Goal: Communication & Community: Answer question/provide support

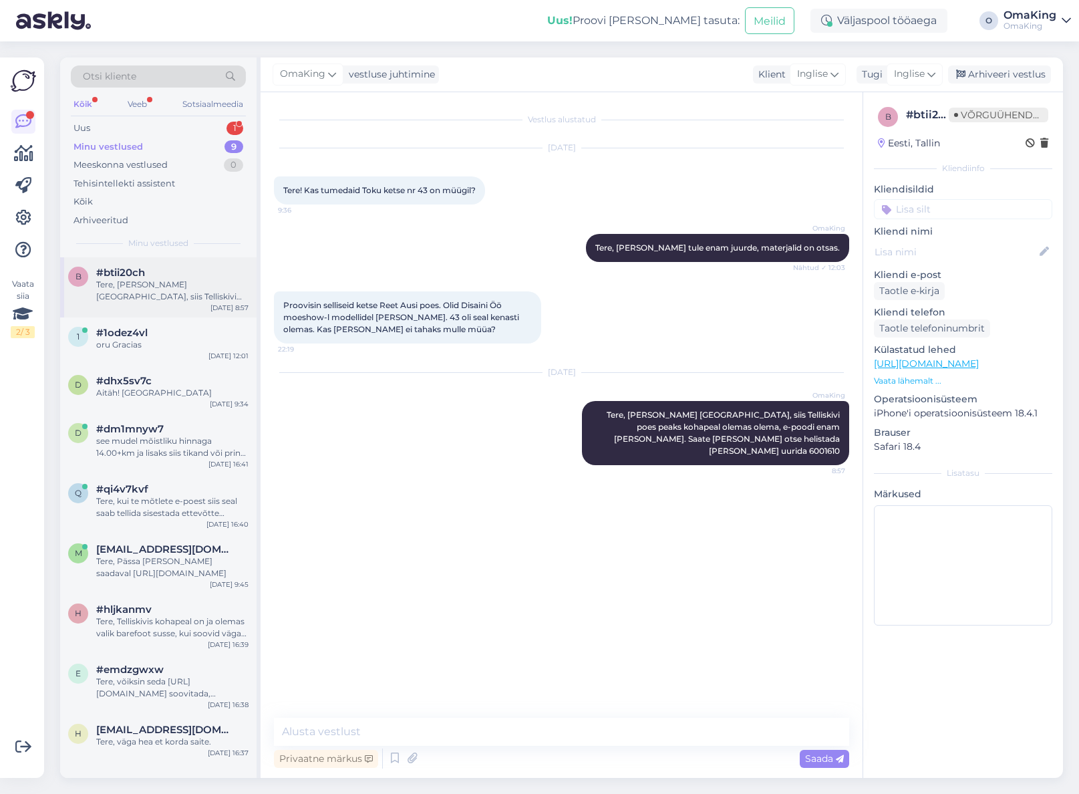
click at [140, 276] on font "#btii20ch" at bounding box center [120, 272] width 49 height 13
click at [85, 126] on font "Uus" at bounding box center [82, 127] width 17 height 11
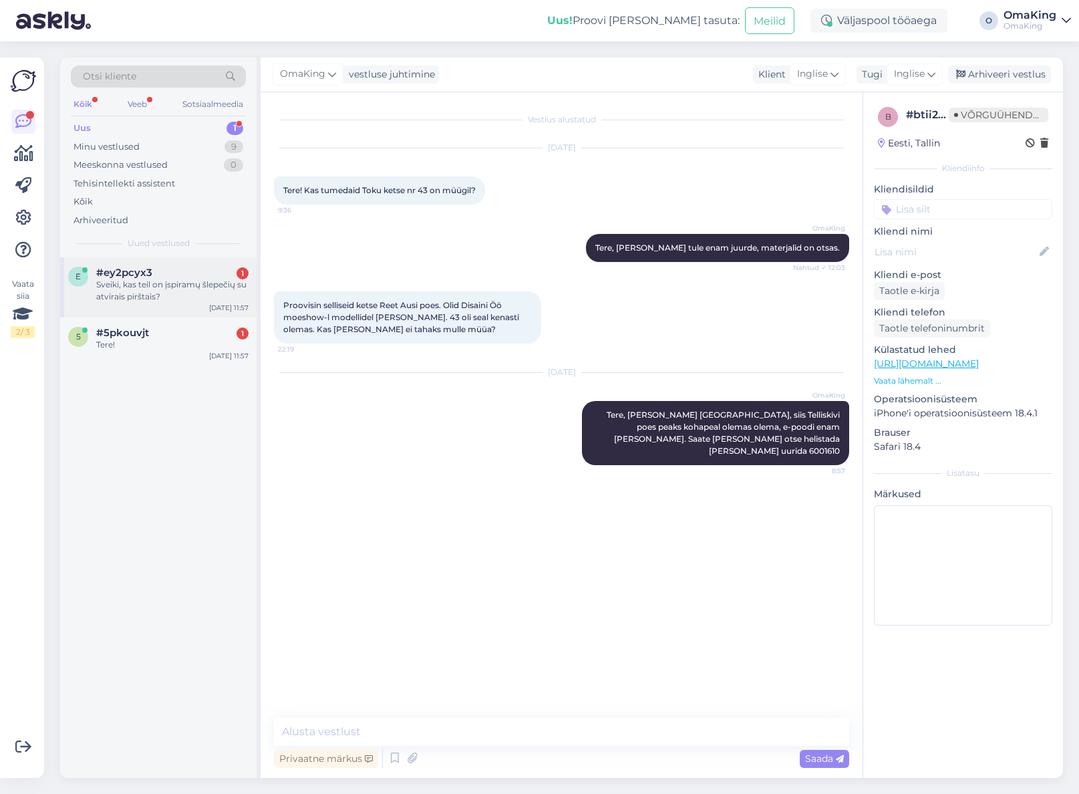
click at [129, 278] on font "#ey2pcyx3" at bounding box center [124, 272] width 56 height 13
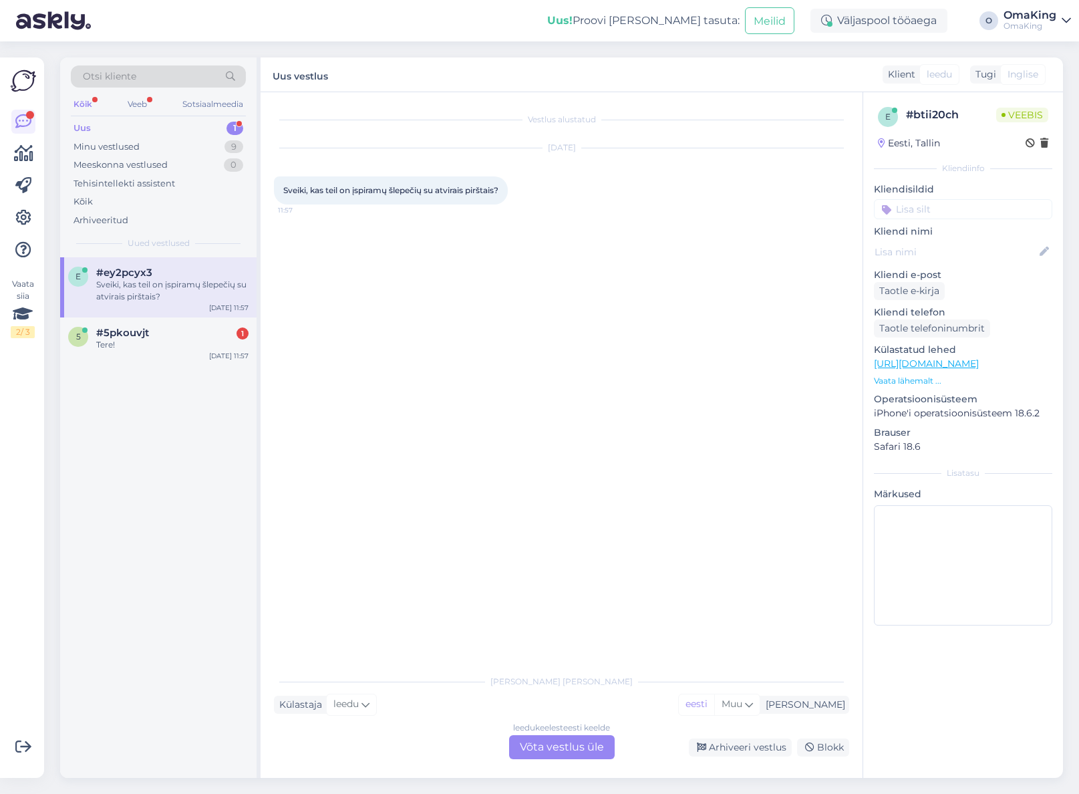
click at [528, 743] on font "Võta vestlus üle" at bounding box center [562, 747] width 84 height 13
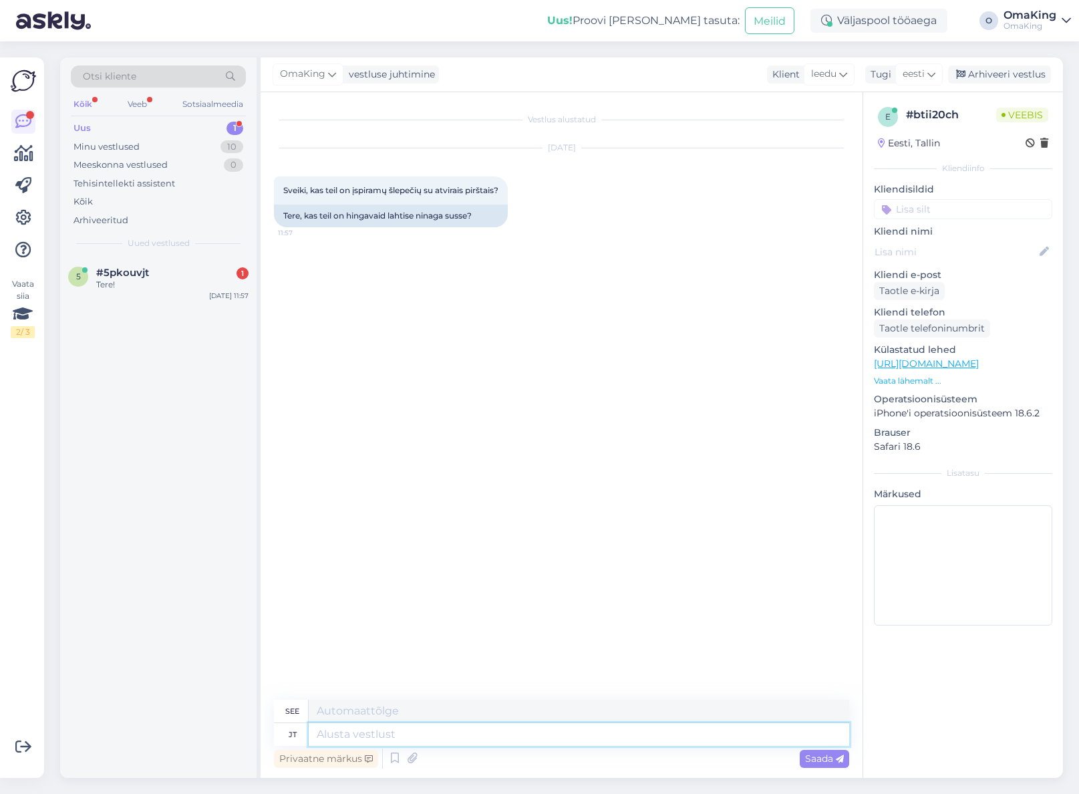
click at [346, 729] on textarea at bounding box center [579, 734] width 541 height 23
type textarea "Tere"
type textarea "Sveiki"
type textarea "Tere, a"
type textarea "Sveiki,"
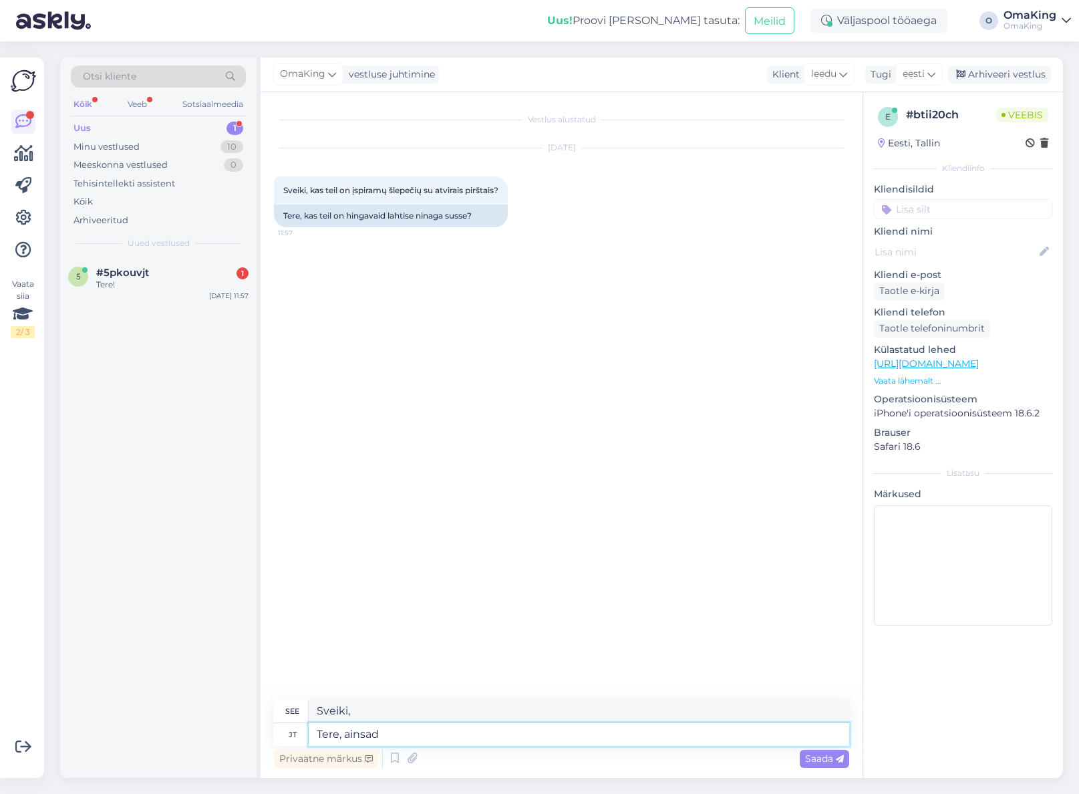
type textarea "Tere, ainsad l"
type textarea "Sveiki, vieninteliai"
type textarea "Tere, ainsad lahtise"
type textarea "Sveiki, vieninteliai atidaryti"
type textarea "Tere, ainsad lahtise ninaga su"
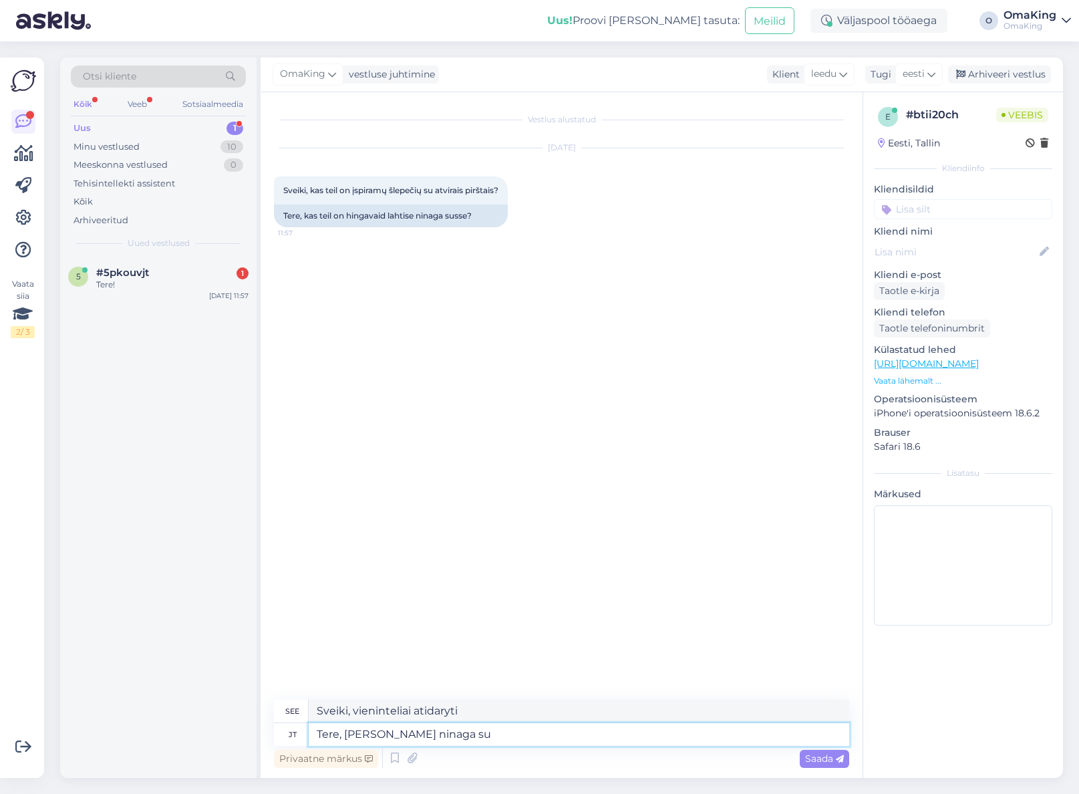
type textarea "Sveiki, vieninteliai su atvira nosimi"
type textarea "Tere, ainsad lahtise ninaga sussi d"
type textarea "Sveiki, vienintelės atviros šlepetės"
type textarea "Tere, ainsad lahtise ninaga sussid on"
type textarea "Sveiki, vienintelės atviros šlepetės yra"
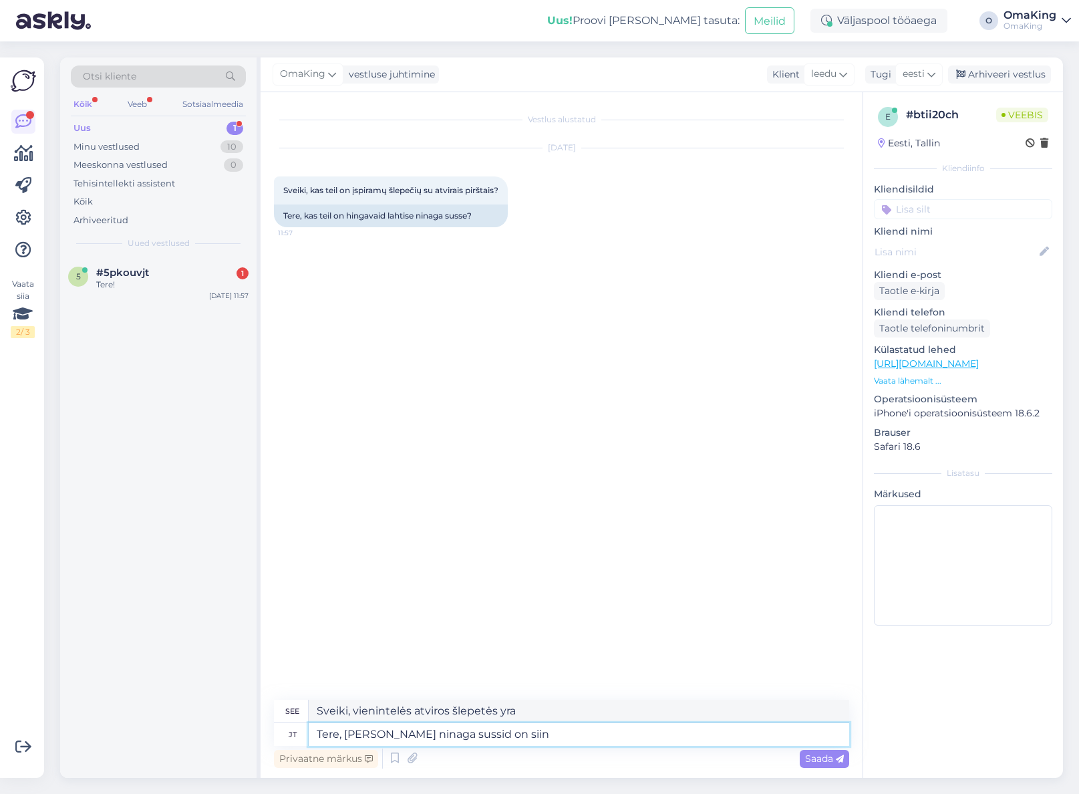
type textarea "Tere, ainsad lahtise ninaga sussid on siin"
type textarea "Sveiki, čia yra vienintelės atviros šlepetės"
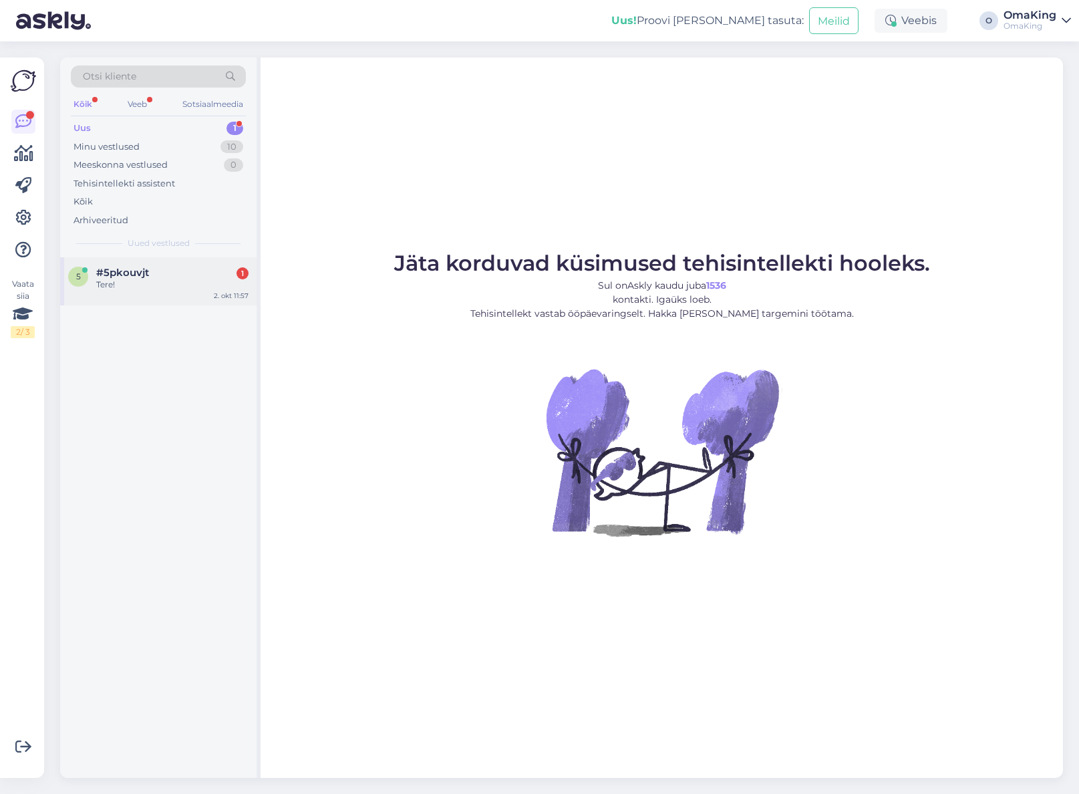
click at [166, 276] on div "#5pkouvjt 1" at bounding box center [172, 273] width 152 height 12
click at [85, 128] on font "Uus" at bounding box center [82, 127] width 17 height 11
click at [88, 150] on font "Minu vestlused" at bounding box center [107, 146] width 66 height 11
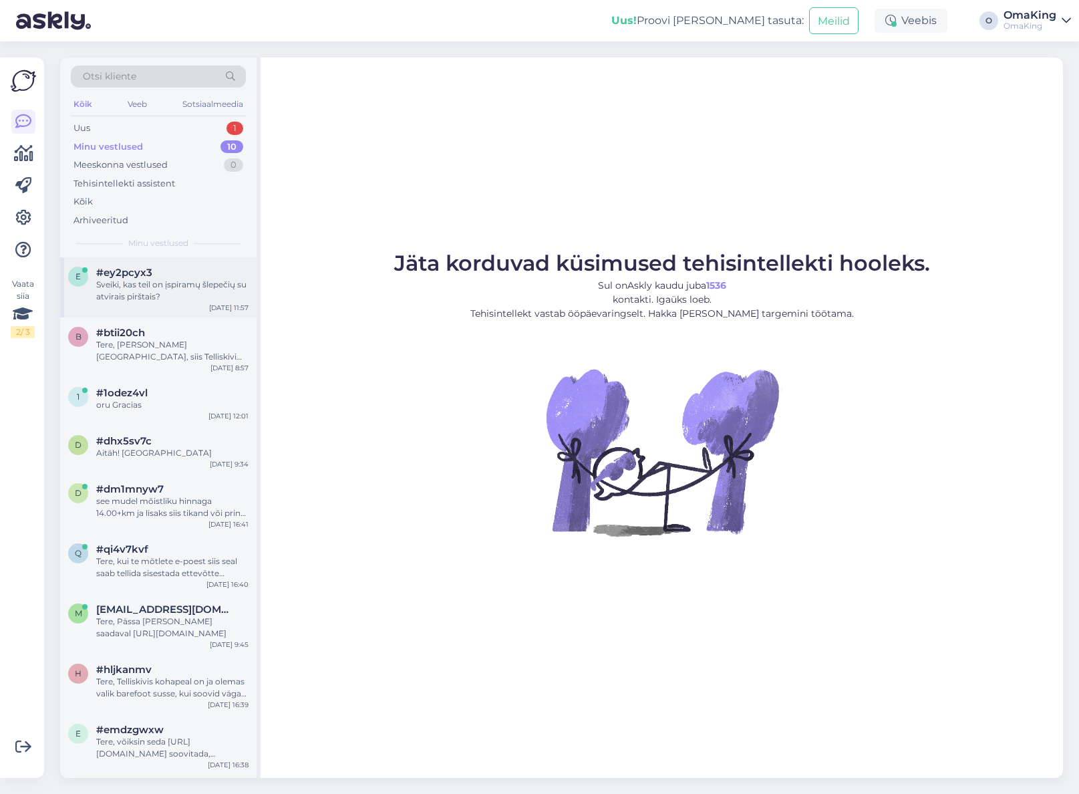
click at [125, 269] on font "#ey2pcyx3" at bounding box center [124, 272] width 56 height 13
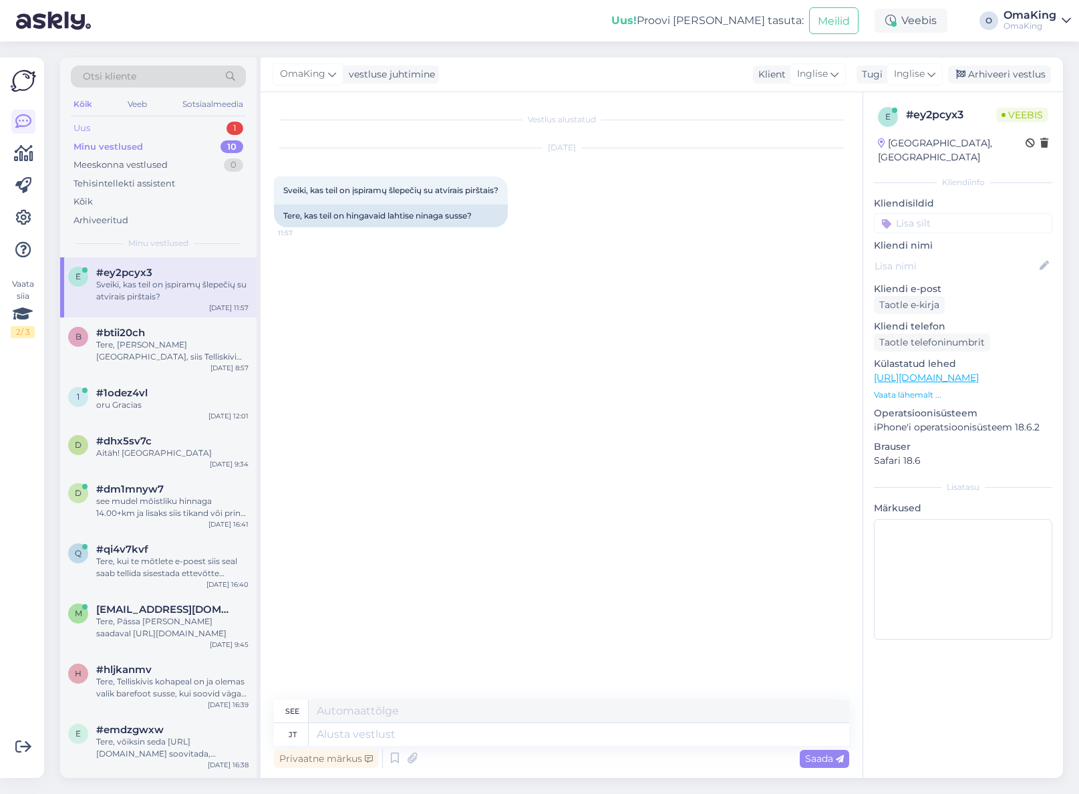
click at [75, 124] on font "Uus" at bounding box center [82, 127] width 17 height 11
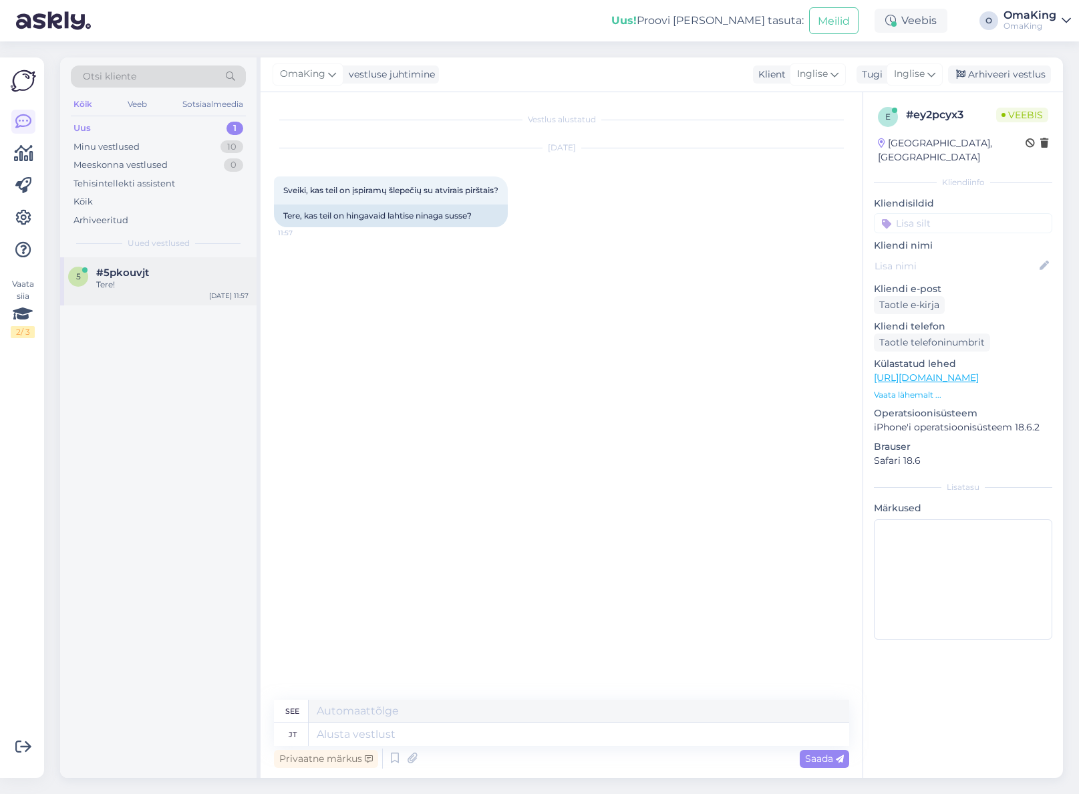
click at [114, 269] on font "#5pkouvjt" at bounding box center [122, 272] width 53 height 13
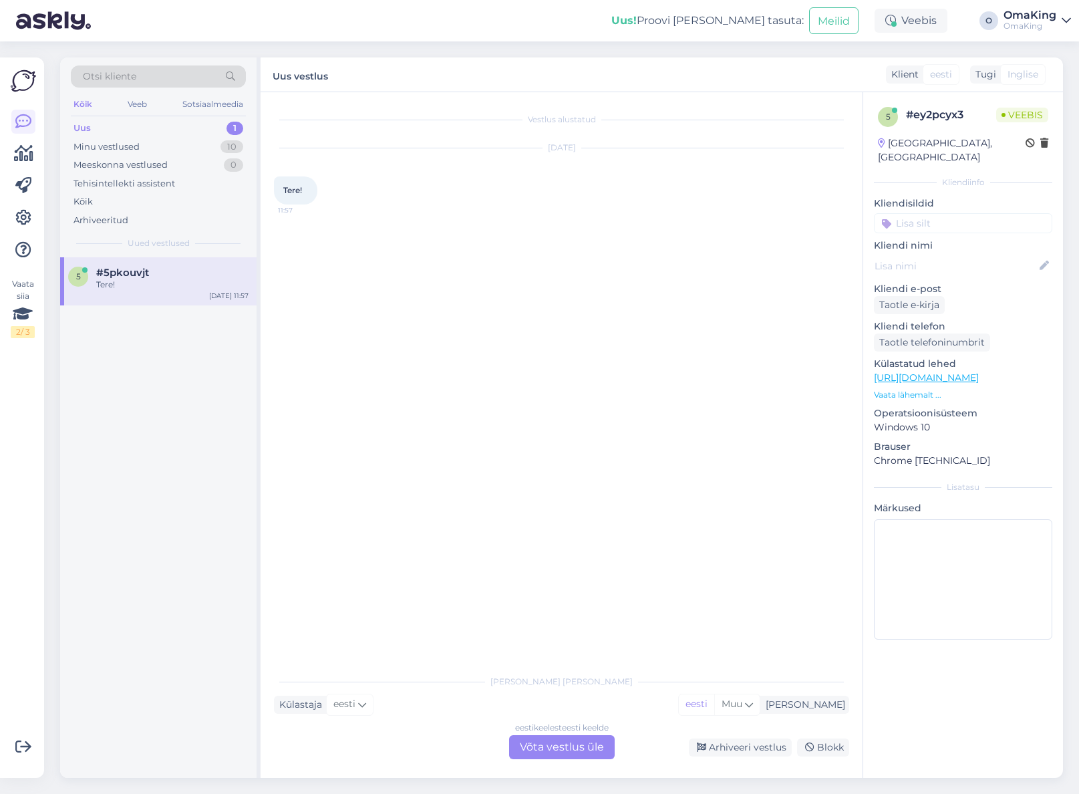
click at [596, 736] on div "eesti keelest eesti keelde Võta vestlus üle" at bounding box center [562, 747] width 106 height 24
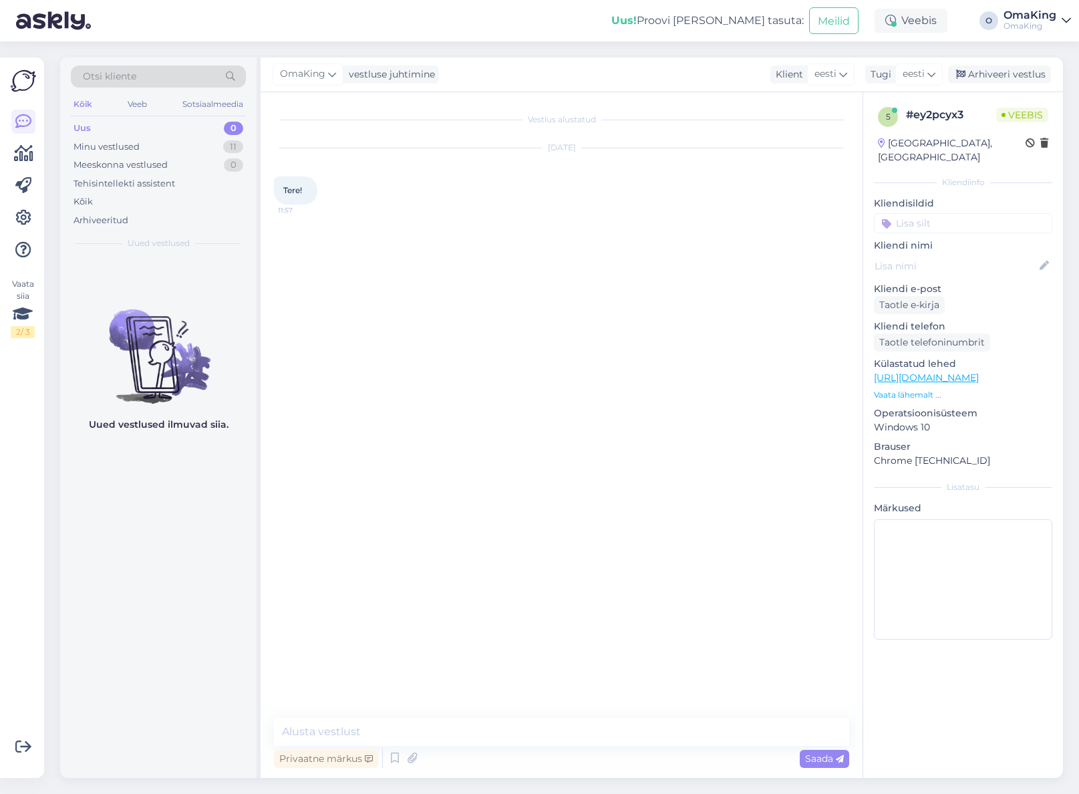
drag, startPoint x: 86, startPoint y: 126, endPoint x: 82, endPoint y: 135, distance: 9.6
click at [84, 130] on font "Uus" at bounding box center [82, 127] width 17 height 11
click at [80, 145] on font "Minu vestlused" at bounding box center [107, 146] width 66 height 11
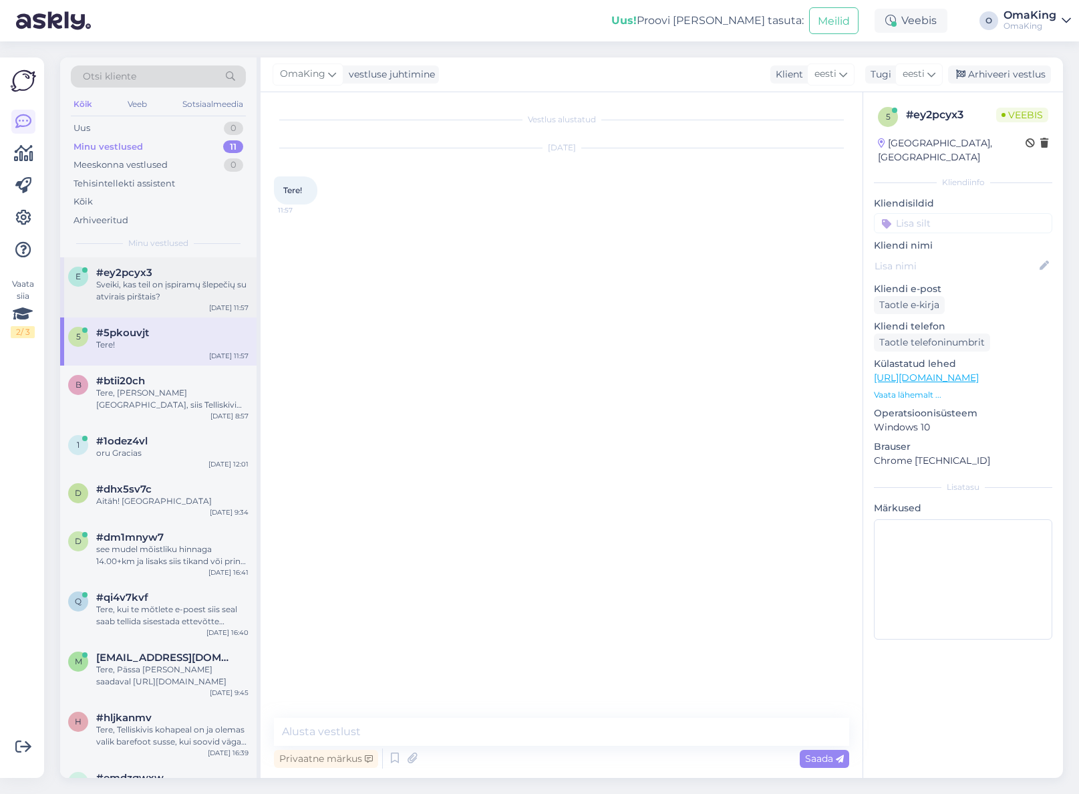
click at [125, 281] on font "Sveiki, kas teil on įspiramų šlepečių su atvirais pirštais?" at bounding box center [171, 290] width 150 height 22
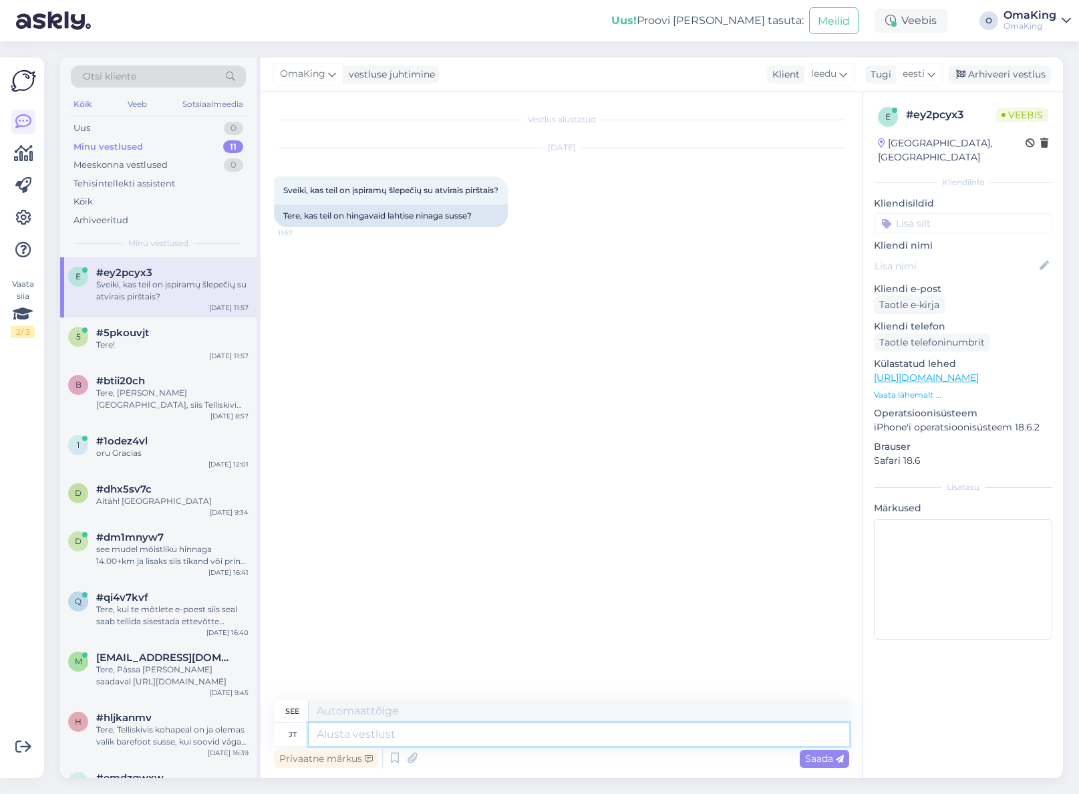
click at [348, 726] on textarea at bounding box center [579, 734] width 541 height 23
click at [373, 735] on textarea at bounding box center [579, 734] width 541 height 23
type textarea "Tere,"
type textarea "Sveiki,"
type textarea "Tere, kõik"
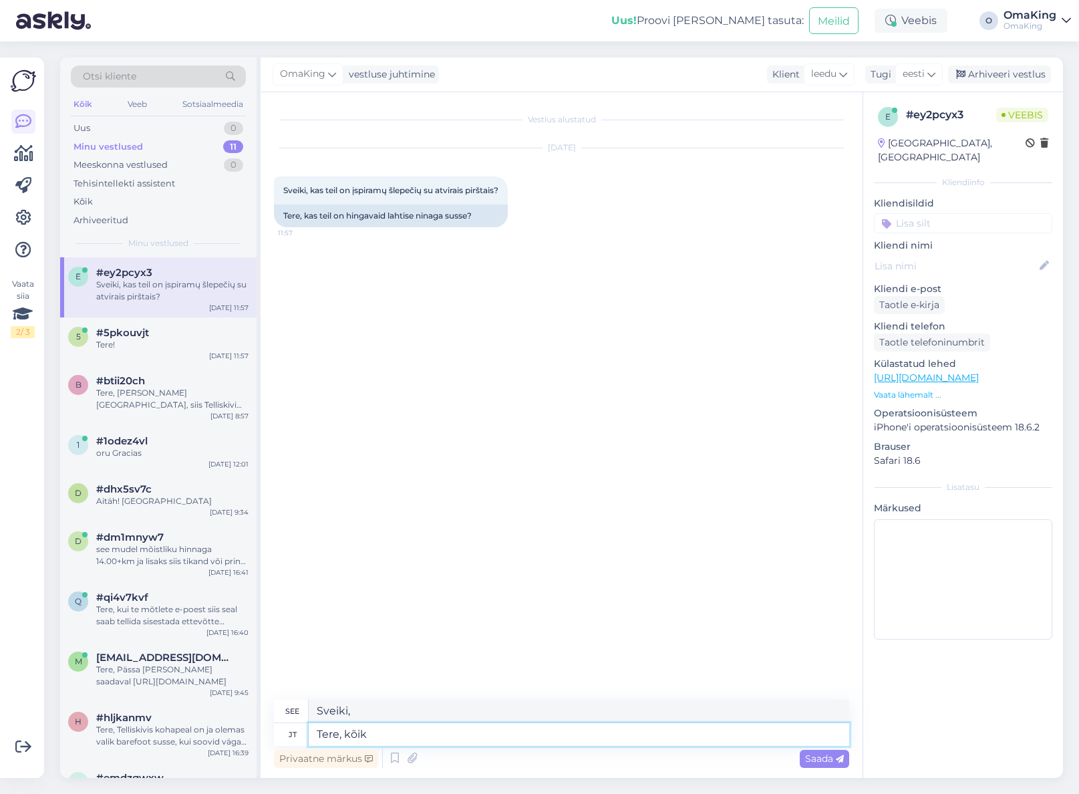
type textarea "Sveiki visi"
type textarea "Tere, kõik mida"
type textarea "Sveiki visi."
type textarea "Tere, kõik mida toodame as"
type textarea "Sveiki, viskas, ką gaminame"
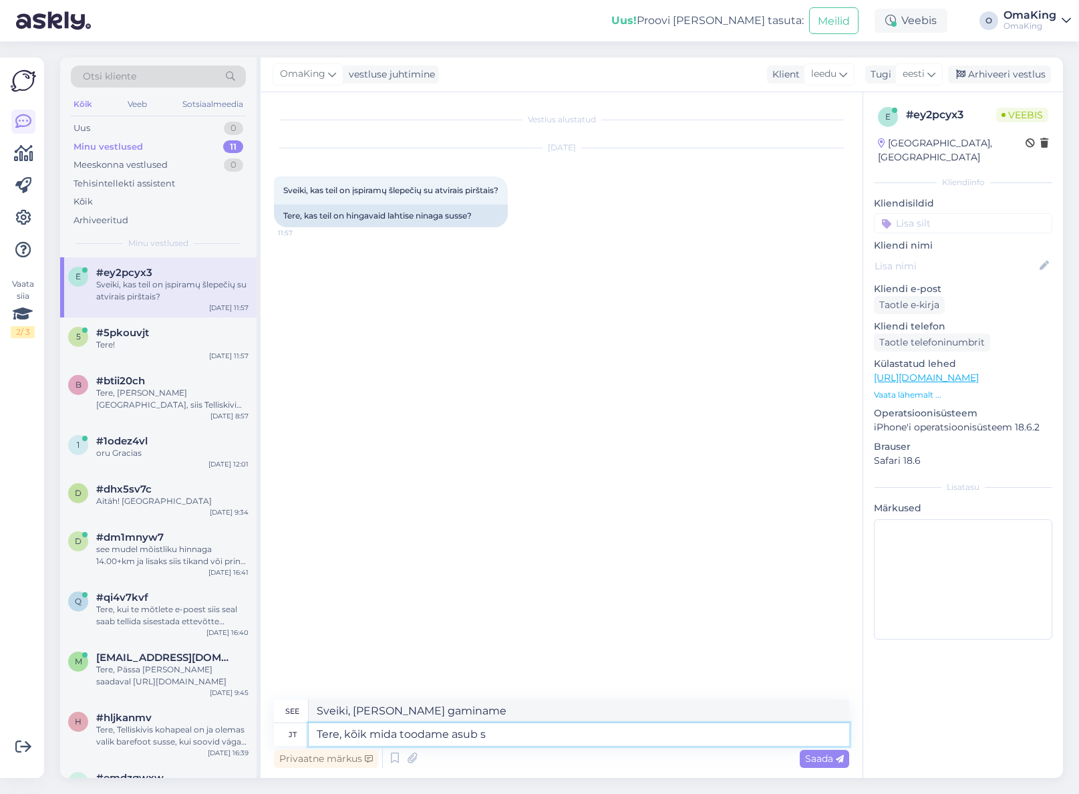
type textarea "Tere, kõik mida toodame asub si"
type textarea "Sveiki, viskas, ką gaminame, yra"
type textarea "Tere, kõik mida toodame asub siin"
type textarea "Sveiki, viskas, ką gaminame, yra čia"
paste textarea "https://omaking.ee/tootekategooria/toasussid/"
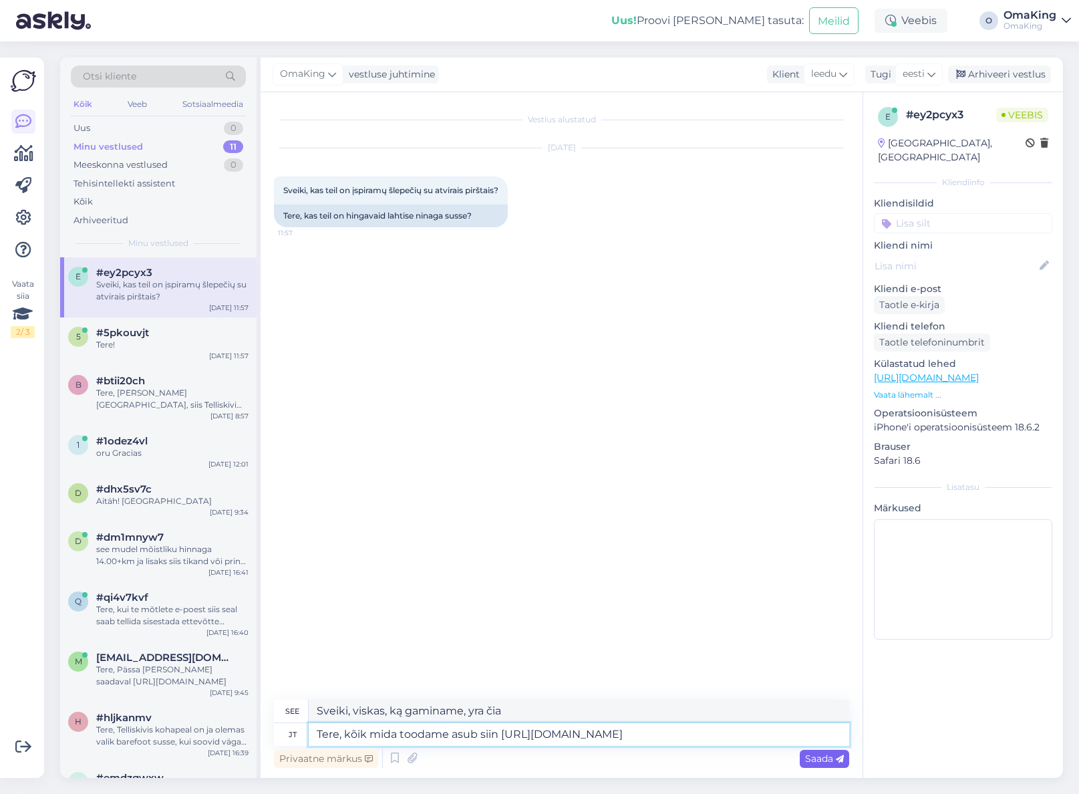
type textarea "Tere, kõik mida toodame asub siin https://omaking.ee/tootekategooria/toasussid/"
click at [827, 757] on font "Saada" at bounding box center [819, 759] width 28 height 12
type textarea "Sveiki, viską, ką gaminame, rasite čia https://omaking.ee/tootekategooria/toasu…"
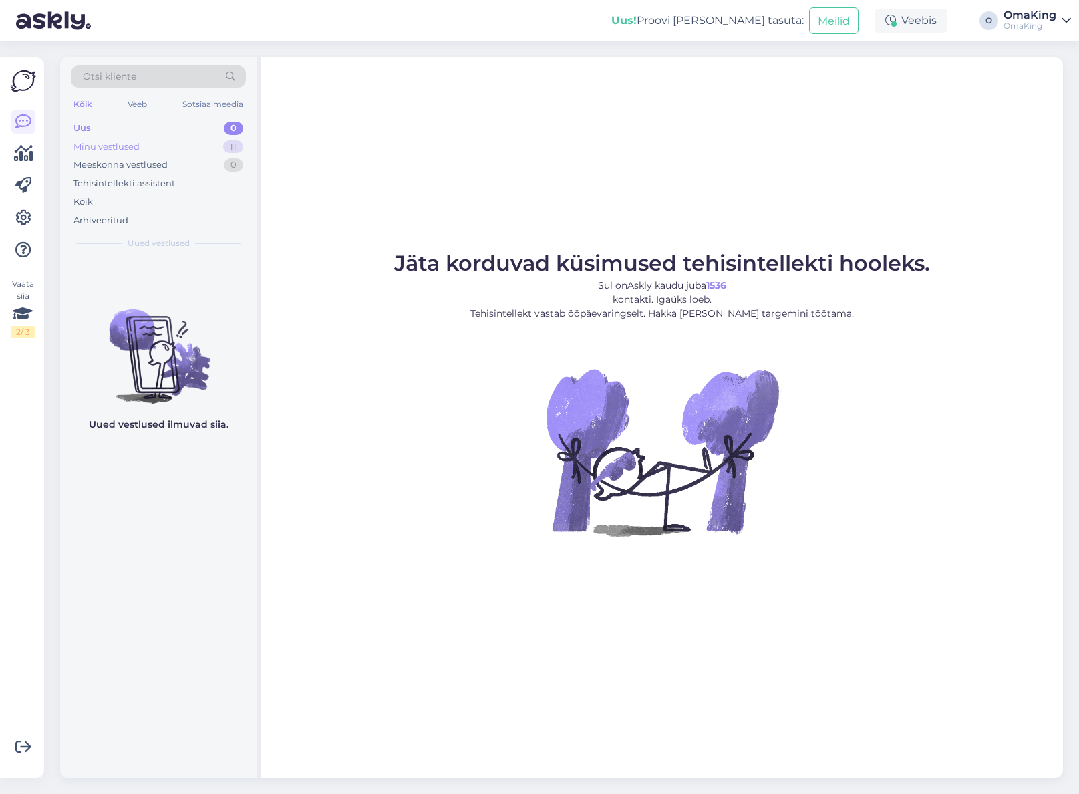
click at [92, 144] on font "Minu vestlused" at bounding box center [107, 146] width 66 height 11
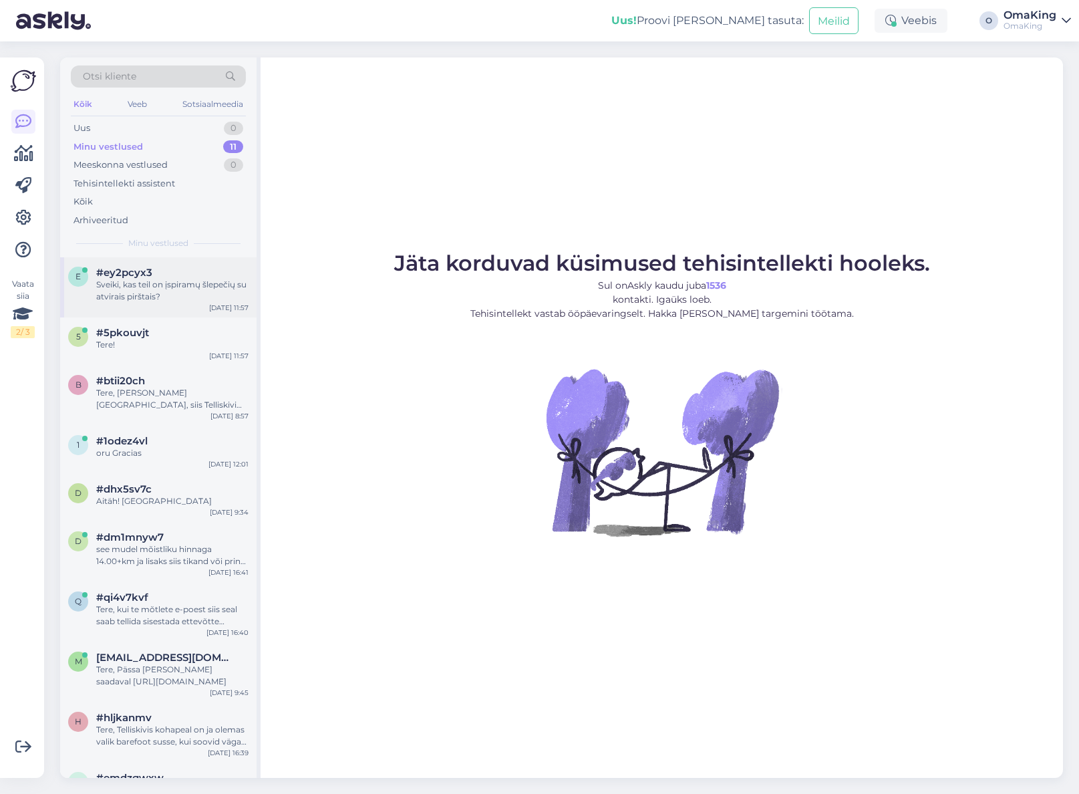
click at [122, 275] on font "#ey2pcyx3" at bounding box center [124, 272] width 56 height 13
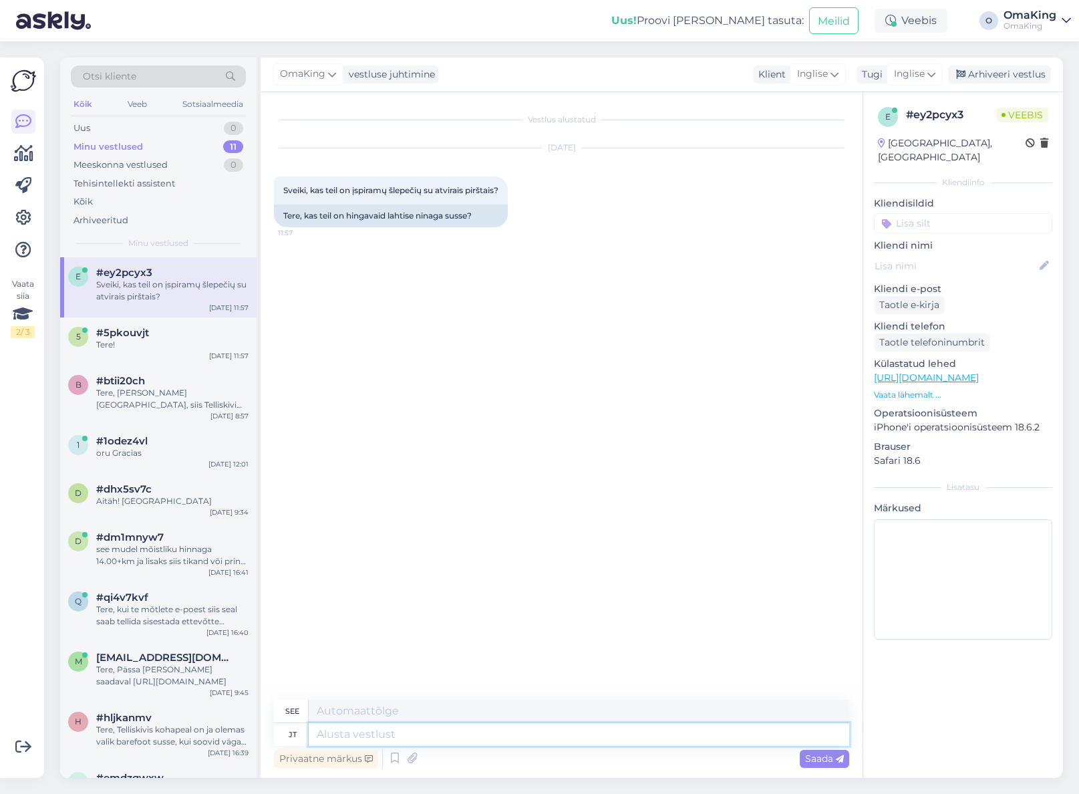
click at [414, 737] on textarea at bounding box center [579, 734] width 541 height 23
click at [136, 291] on font "Sveiki, kas teil on įspiramų šlepečių su atvirais pirštais?" at bounding box center [171, 290] width 150 height 22
click at [80, 130] on font "Uus" at bounding box center [82, 127] width 17 height 11
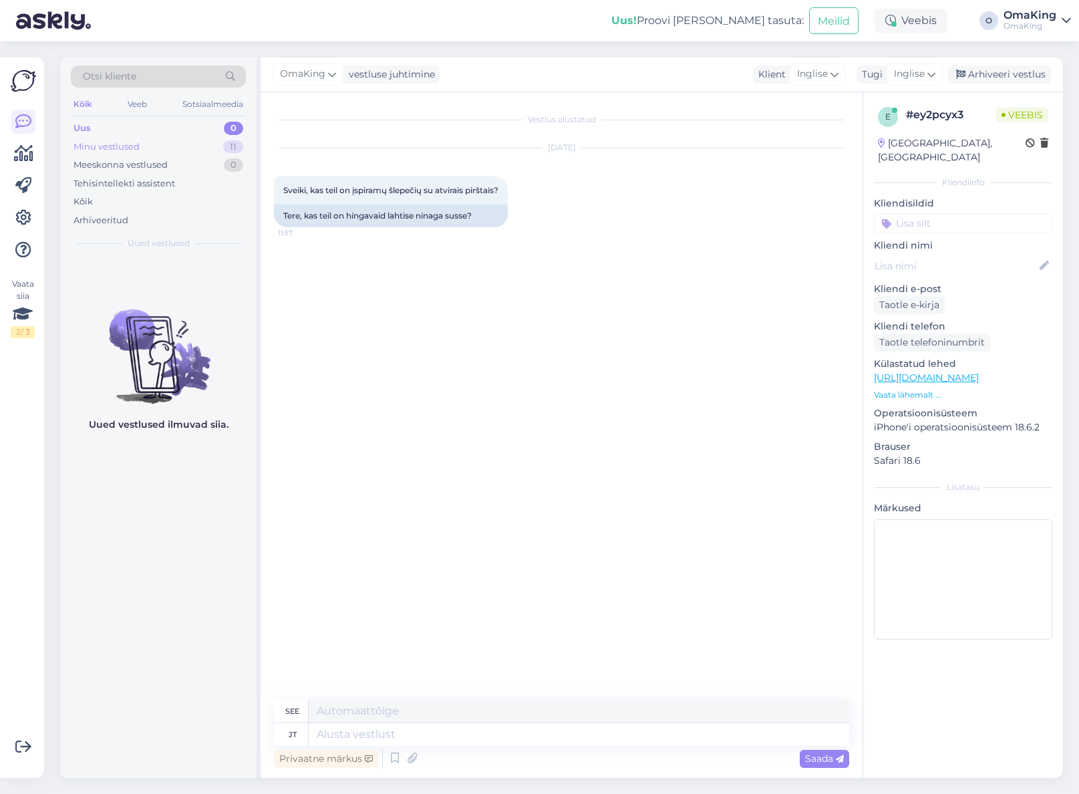
click at [88, 144] on font "Minu vestlused" at bounding box center [107, 146] width 66 height 11
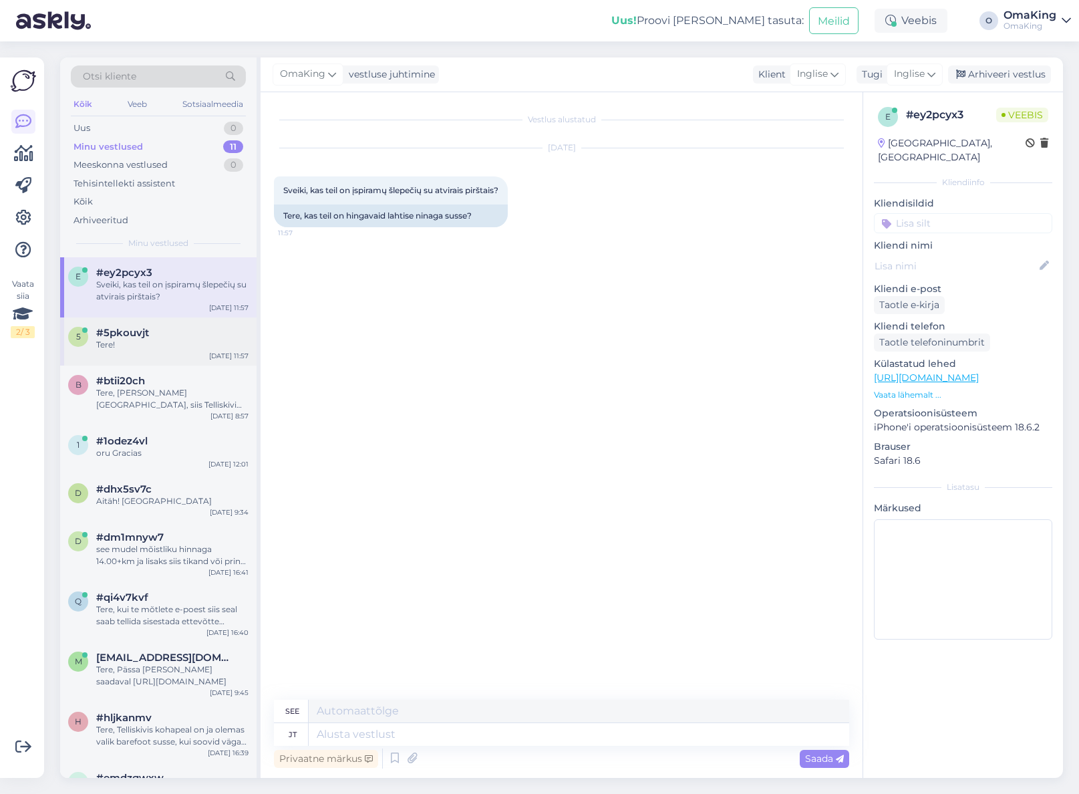
click at [149, 350] on div "Tere!" at bounding box center [172, 345] width 152 height 12
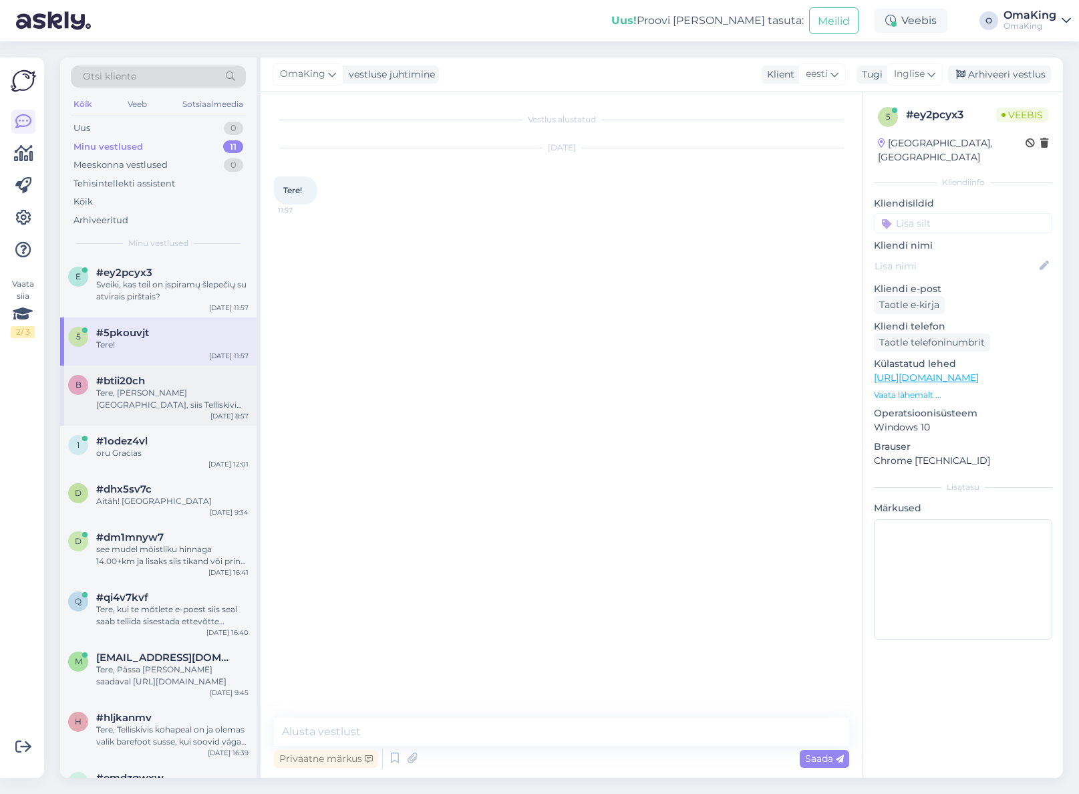
click at [150, 391] on font "Tere, [PERSON_NAME] [GEOGRAPHIC_DATA], siis Telliskivi poes peaks kohapeal olem…" at bounding box center [172, 423] width 152 height 70
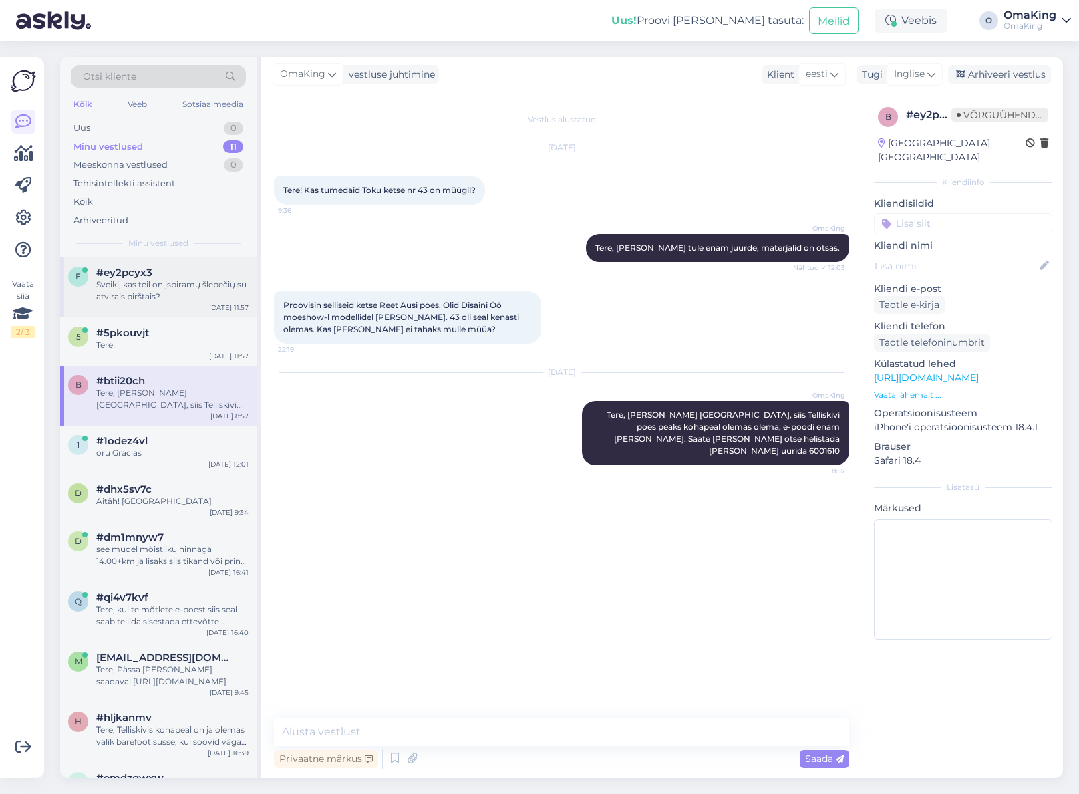
click at [116, 287] on font "Sveiki, kas teil on įspiramų šlepečių su atvirais pirštais?" at bounding box center [171, 290] width 150 height 22
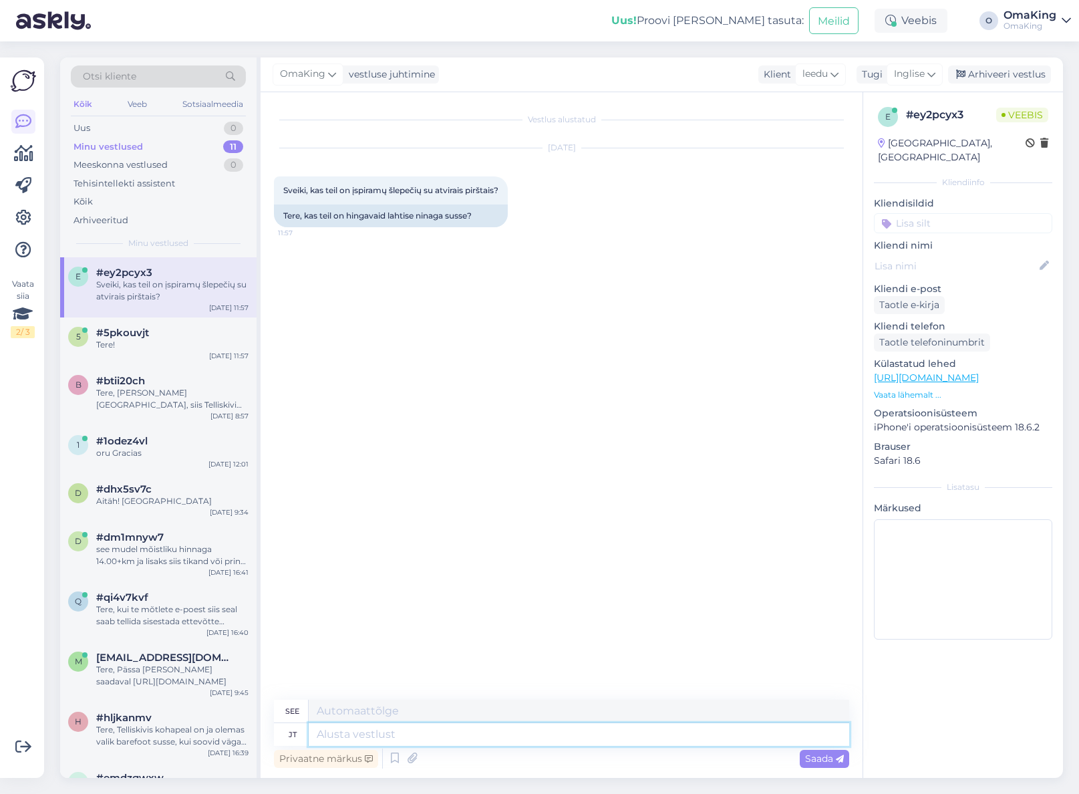
click at [323, 737] on textarea at bounding box center [579, 734] width 541 height 23
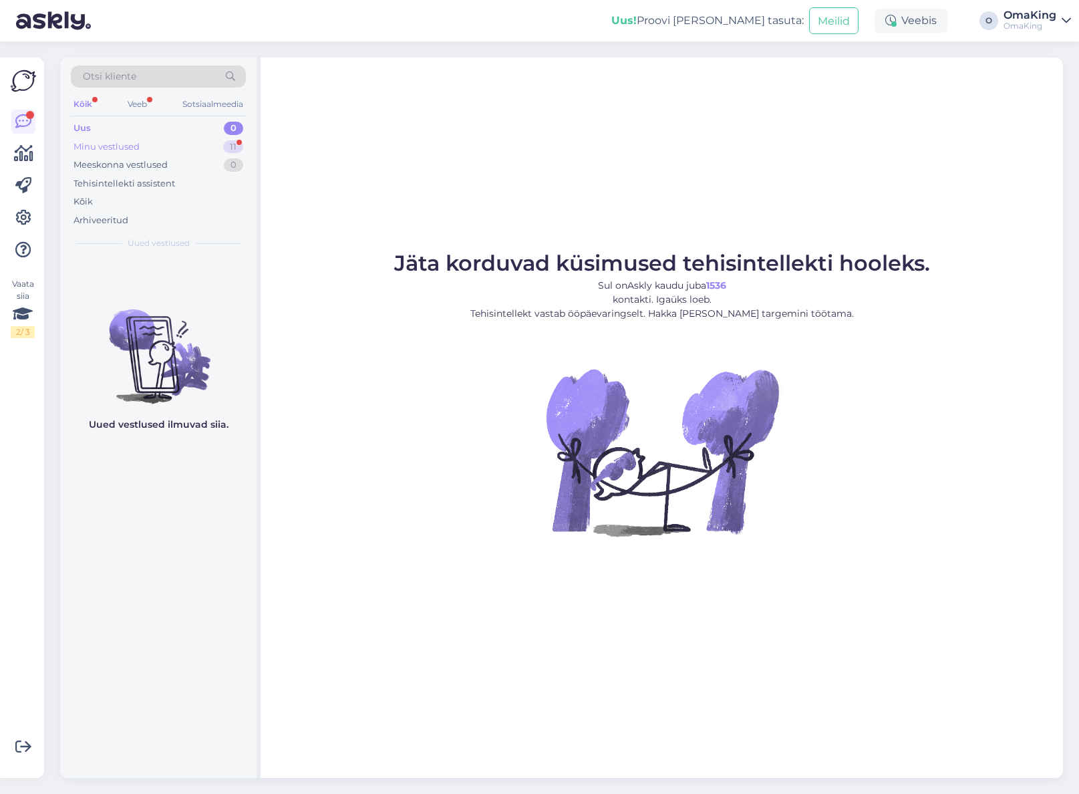
click at [112, 146] on font "Minu vestlused" at bounding box center [107, 146] width 66 height 11
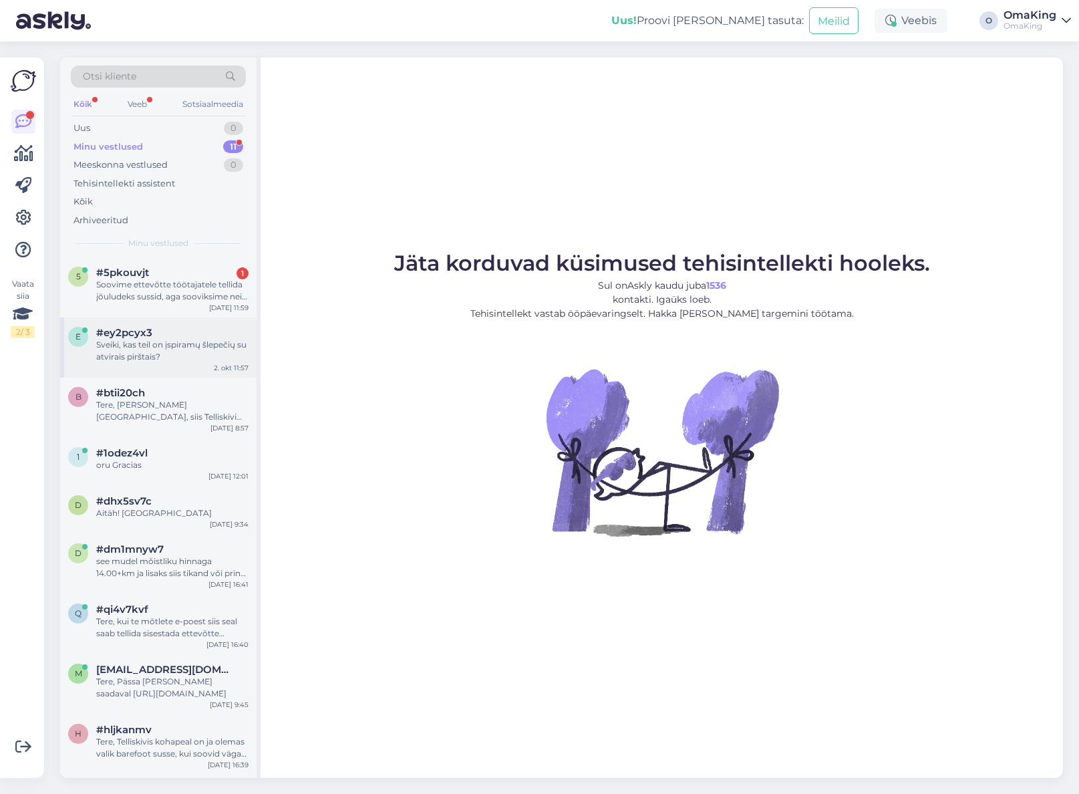
drag, startPoint x: 112, startPoint y: 312, endPoint x: 109, endPoint y: 324, distance: 12.5
click at [112, 313] on div "5 #5pkouvjt 1 Soovime ettevõtte töötajatele tellida jõuludeks sussid, aga soovi…" at bounding box center [158, 287] width 197 height 60
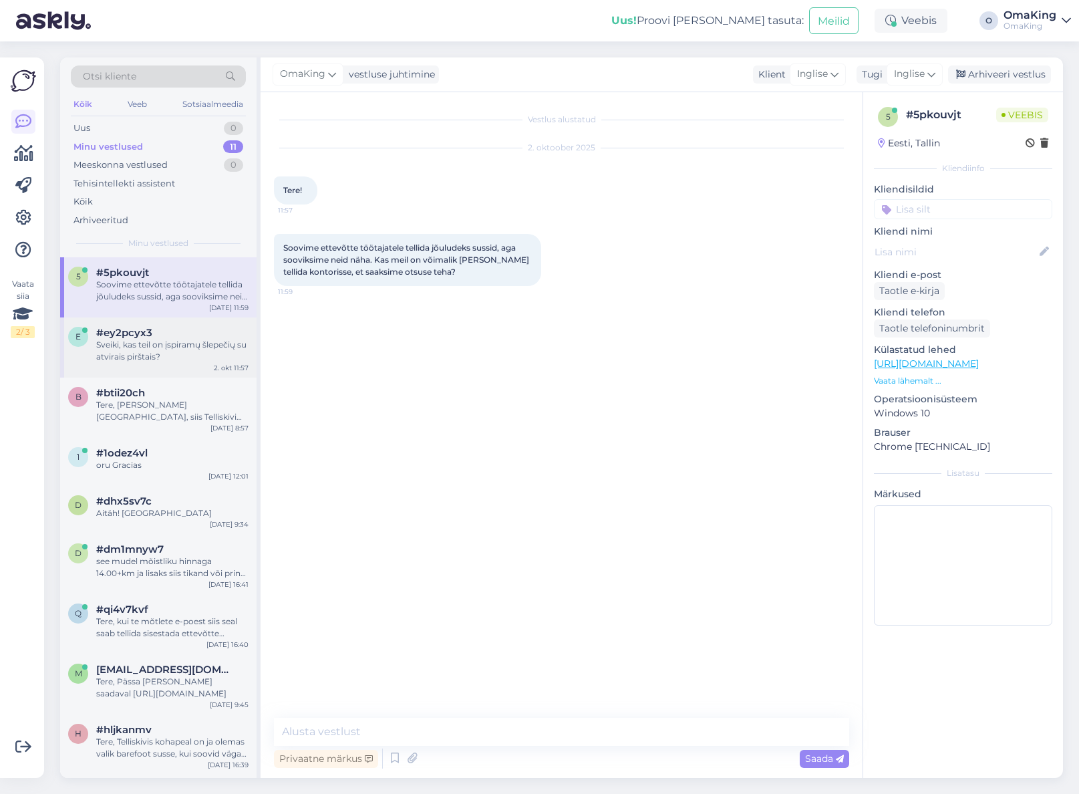
click at [116, 344] on font "Sveiki, kas teil on įspiramų šlepečių su atvirais pirštais?" at bounding box center [171, 351] width 150 height 22
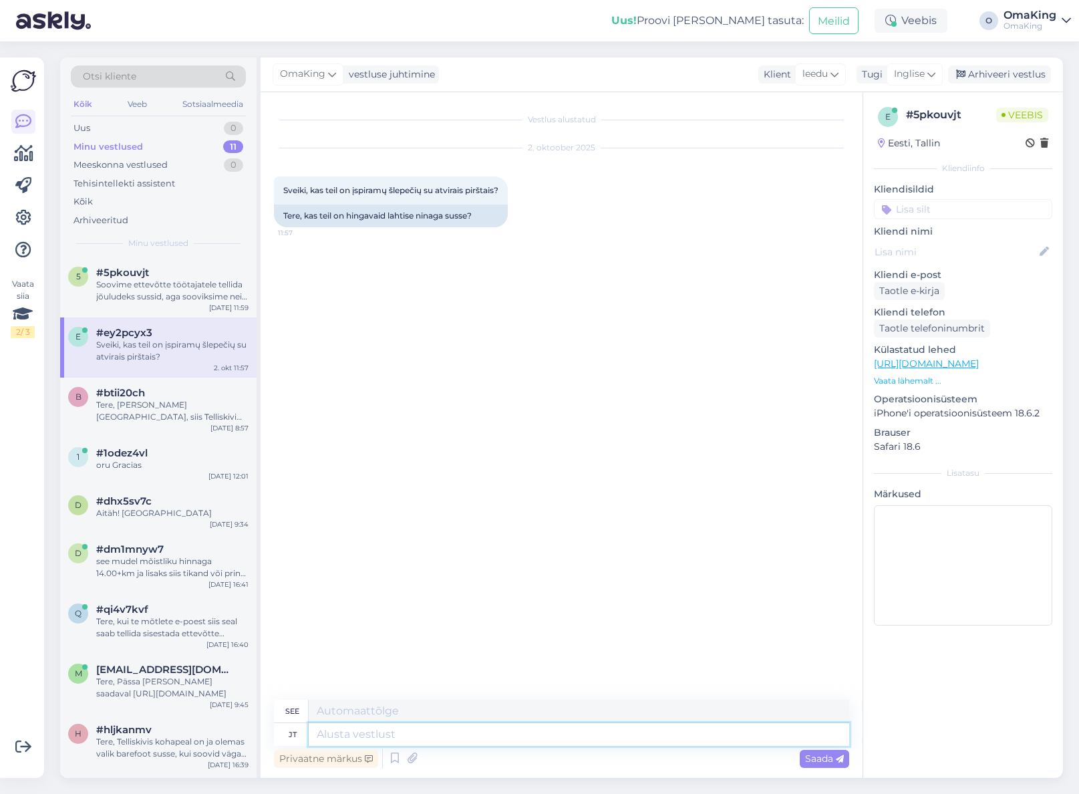
click at [330, 736] on textarea at bounding box center [579, 734] width 541 height 23
type textarea "Tere,"
type textarea "Sveiki"
type textarea "Tere,"
type textarea "Sveiki,"
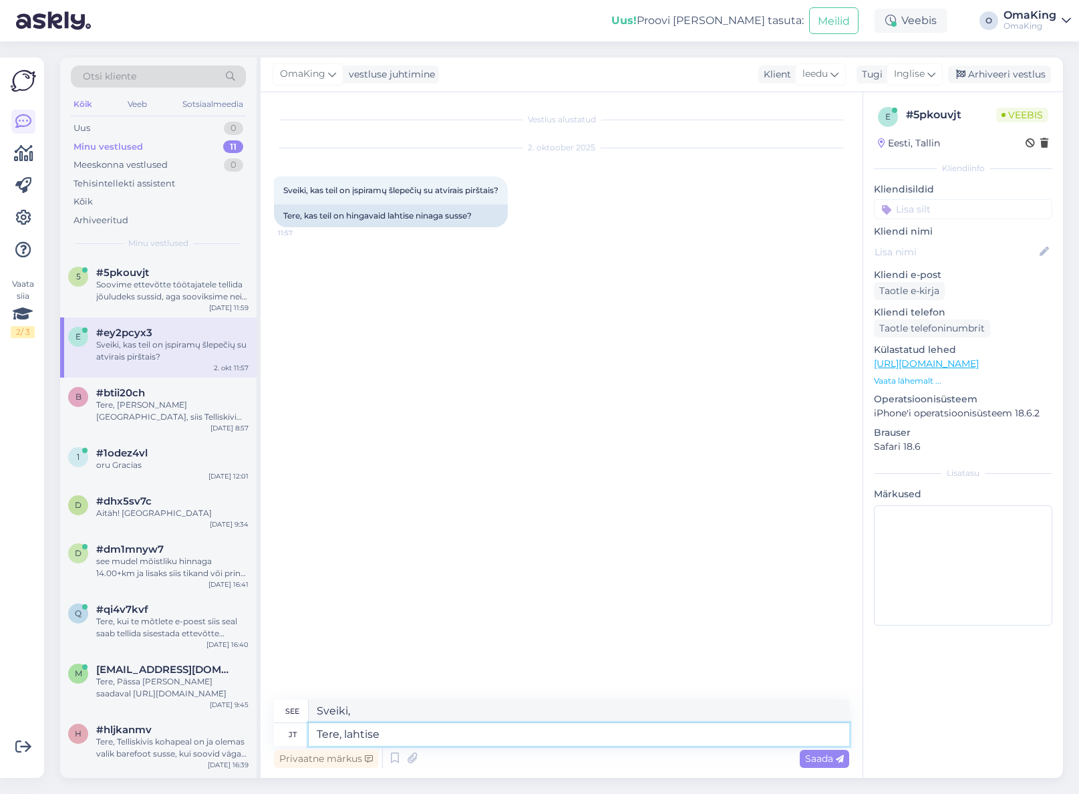
type textarea "Tere, lahtise"
type textarea "Sveiki, atidaryta."
type textarea "Tere, lahtise varbaga"
type textarea "Sveiki, atvira koja"
type textarea "Tere, lahtise varbaga variant"
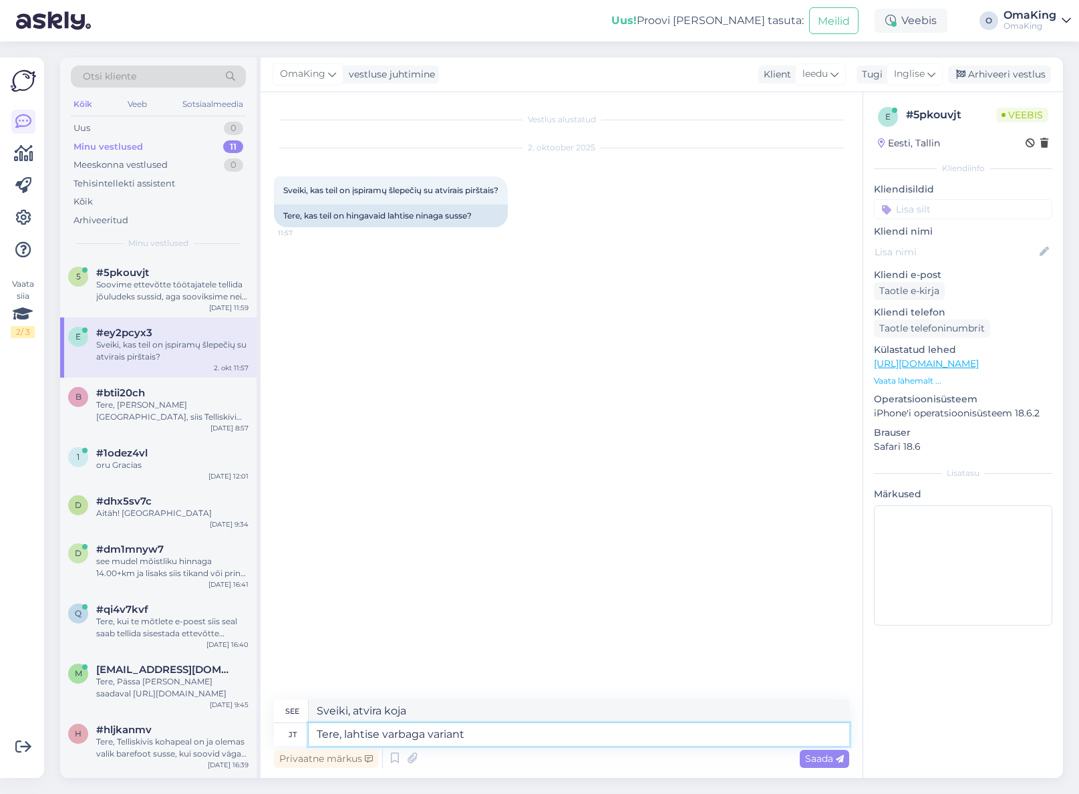
type textarea "Sveiki, atvirų pirštų pasirinkimas"
paste textarea "[URL][DOMAIN_NAME]"
type textarea "Tere, lahtise varbaga variant [URL][DOMAIN_NAME]"
type textarea "Sveiki, atviros bambos versija https://omaking.ee/toode/toku-bern-tumehall/"
click at [815, 761] on font "Saada" at bounding box center [819, 759] width 28 height 12
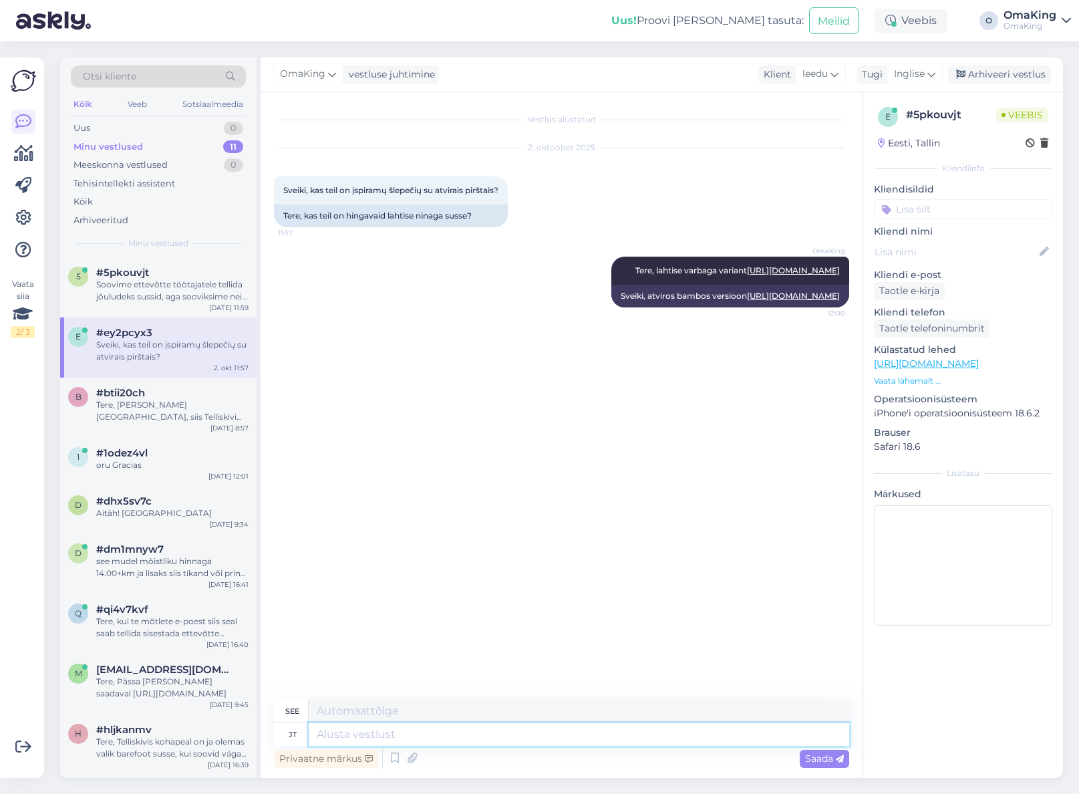
click at [358, 738] on textarea at bounding box center [579, 734] width 541 height 23
type textarea "ja s"
type textarea "ir"
type textarea "ja siin"
type textarea "ir čia"
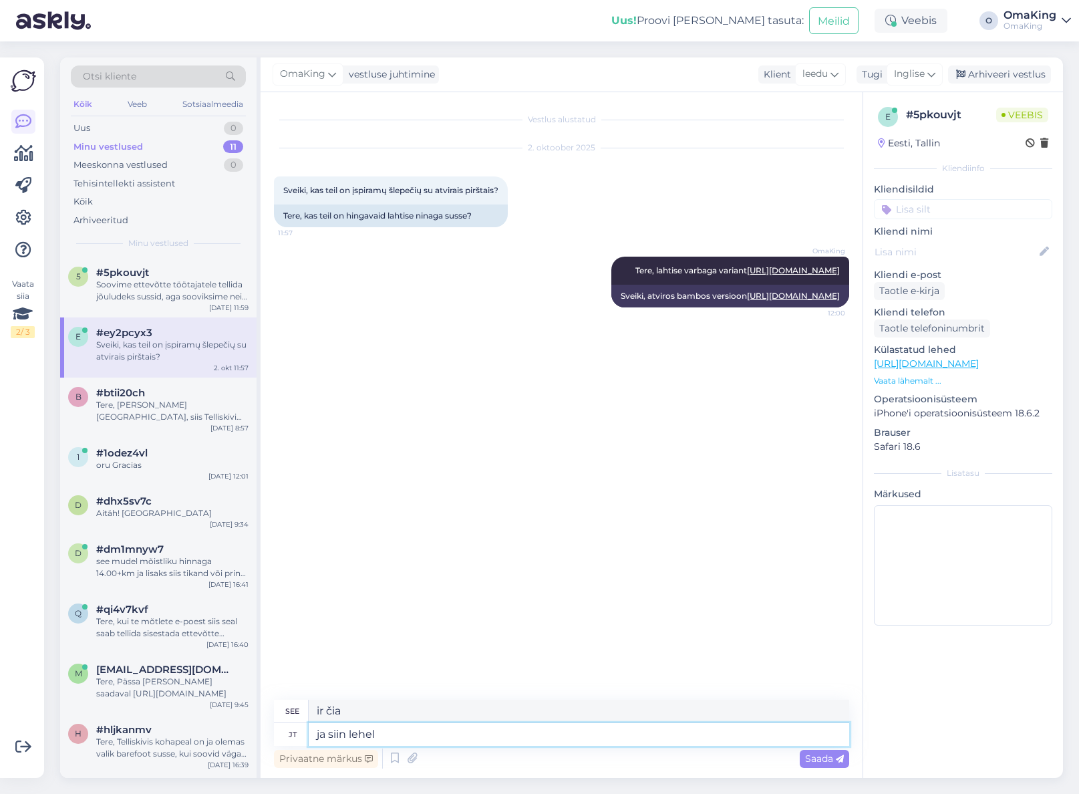
type textarea "ja siin lehel k"
type textarea "ir šiame puslapyje"
type textarea "ja siin lehel kõik m"
type textarea "ir viskas šiame puslapyje"
type textarea "ja siin lehel kõik mida toodame"
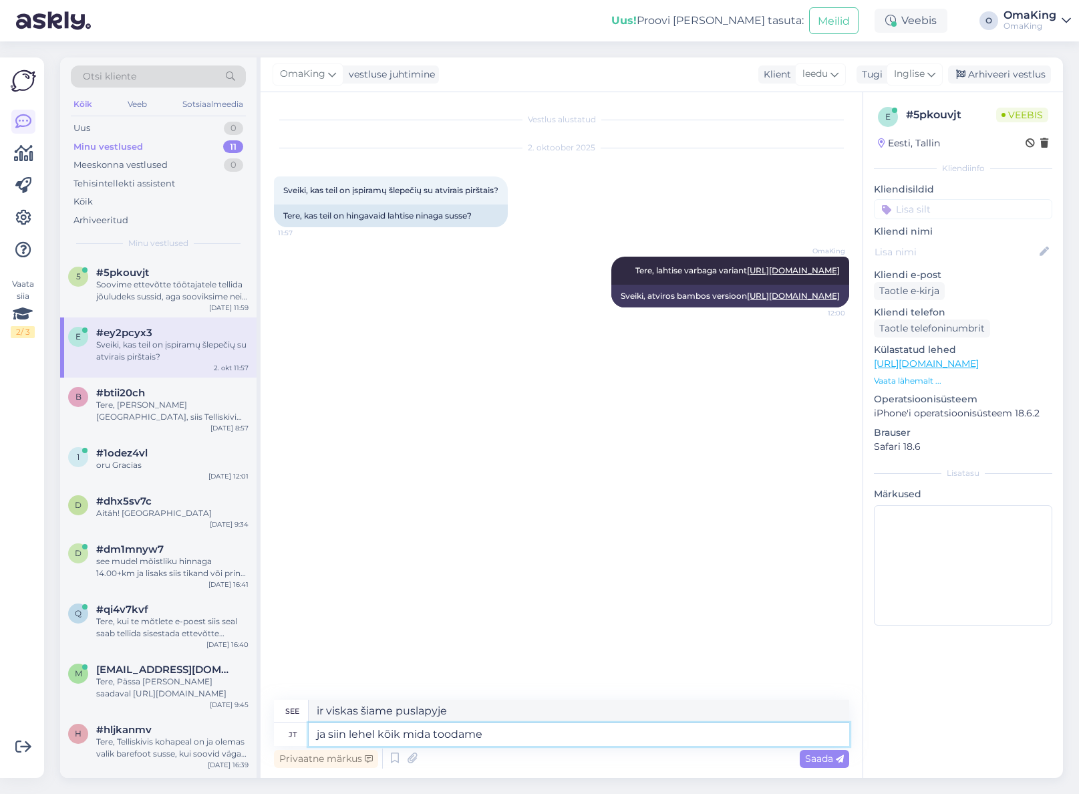
type textarea "ir šiame puslapyje rasite viską, ką gaminame"
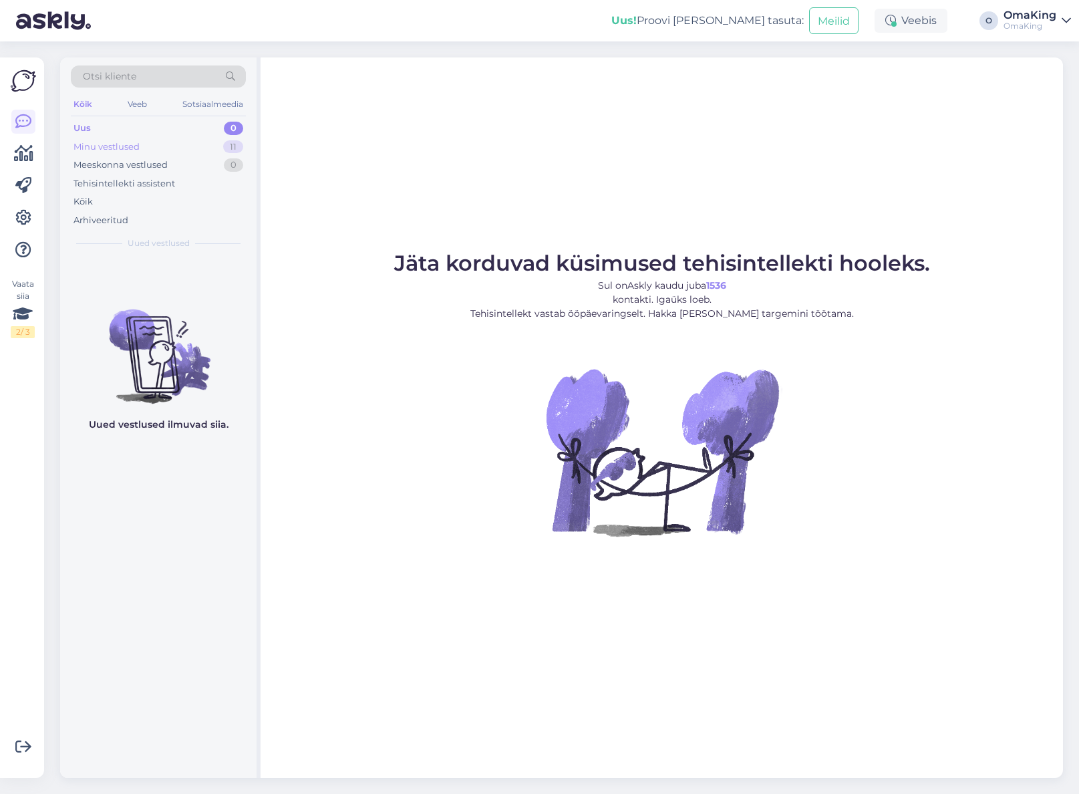
click at [91, 148] on font "Minu vestlused" at bounding box center [107, 146] width 66 height 11
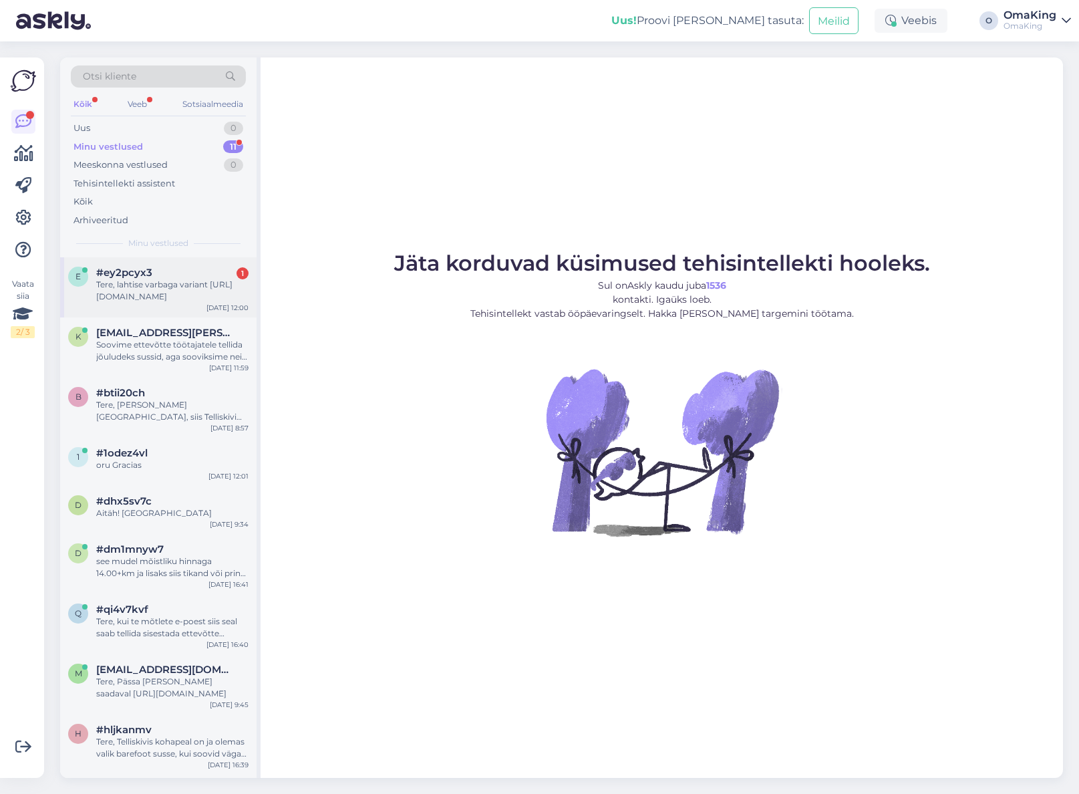
click at [170, 283] on font "Tere, lahtise varbaga variant [URL][DOMAIN_NAME]" at bounding box center [164, 290] width 136 height 22
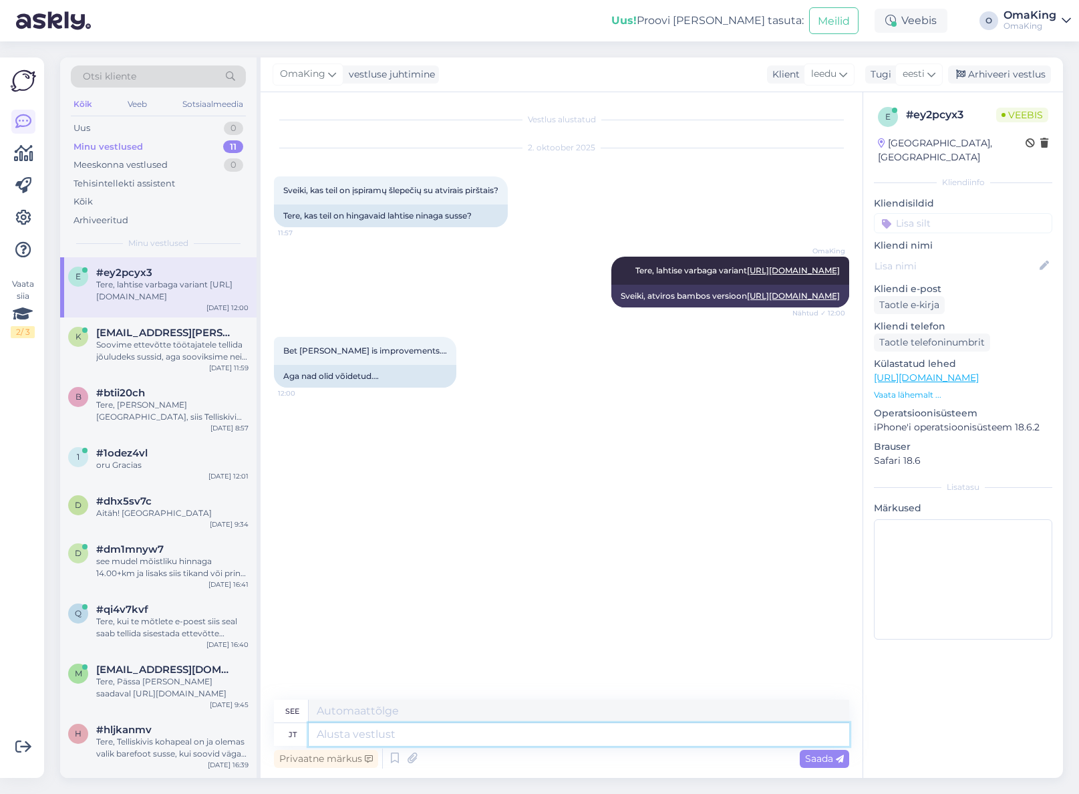
click at [326, 730] on textarea at bounding box center [579, 734] width 541 height 23
type textarea "Ei s"
type textarea "Ne"
type textarea "Ei saanud"
type textarea "Nepavyko"
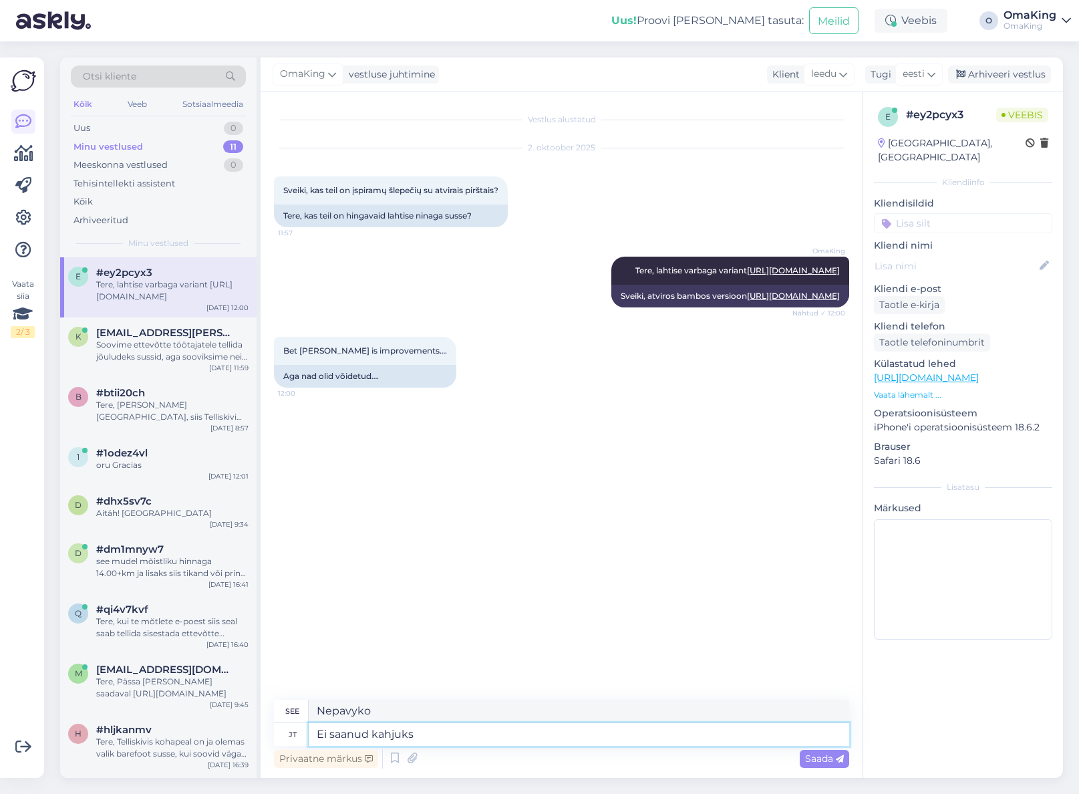
type textarea "Ei saanud kahjuks k"
type textarea "Deja, negalėjau"
type textarea "Ei saanud kahjuks küsimusest a"
type textarea "Deja, klausimo nesupratau."
type textarea "Ei saanud kahjuks küsimusest aru"
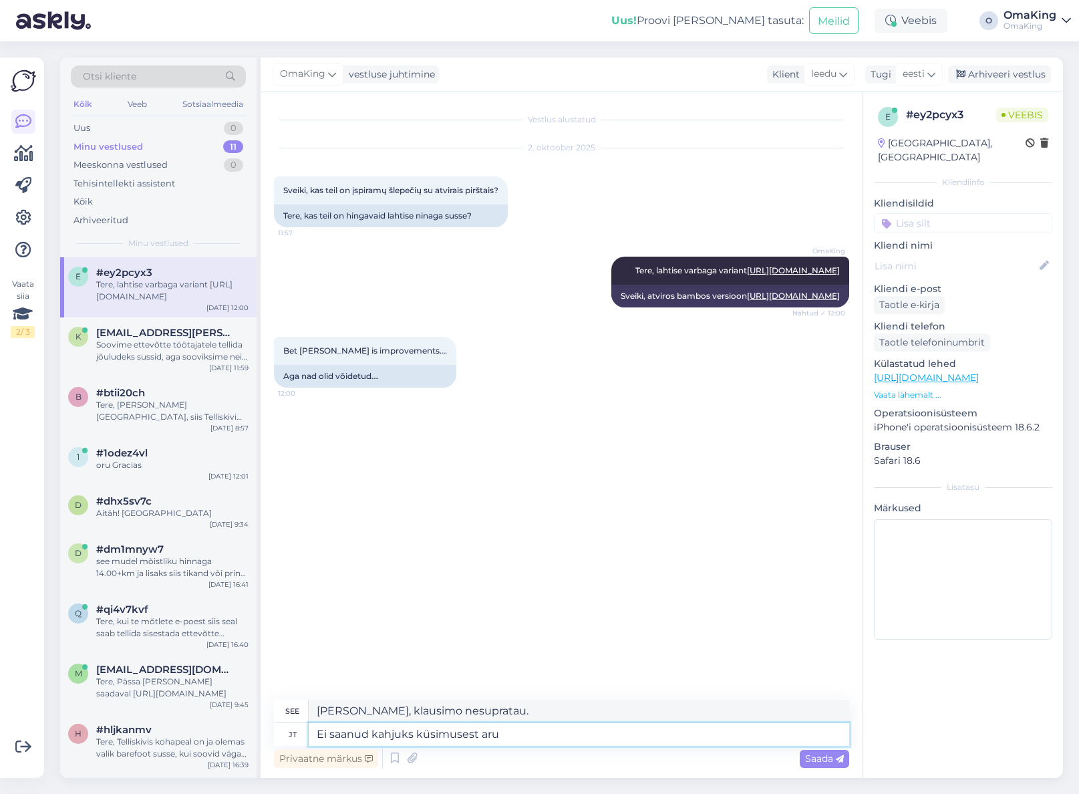
type textarea "Deja, nesupratau klausimo."
type textarea "Ei saanud kahjuks küsimusest aru"
click at [835, 762] on span "Saada" at bounding box center [824, 759] width 39 height 12
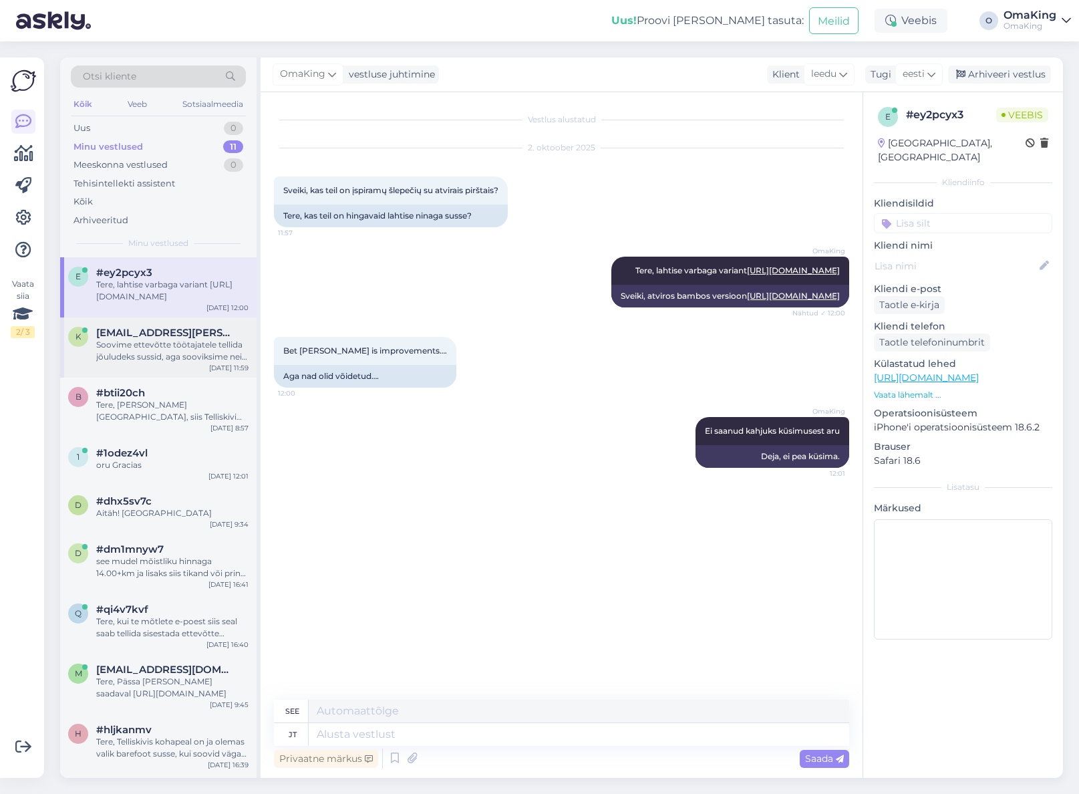
click at [195, 333] on div "[EMAIL_ADDRESS][PERSON_NAME][DOMAIN_NAME]" at bounding box center [172, 333] width 152 height 12
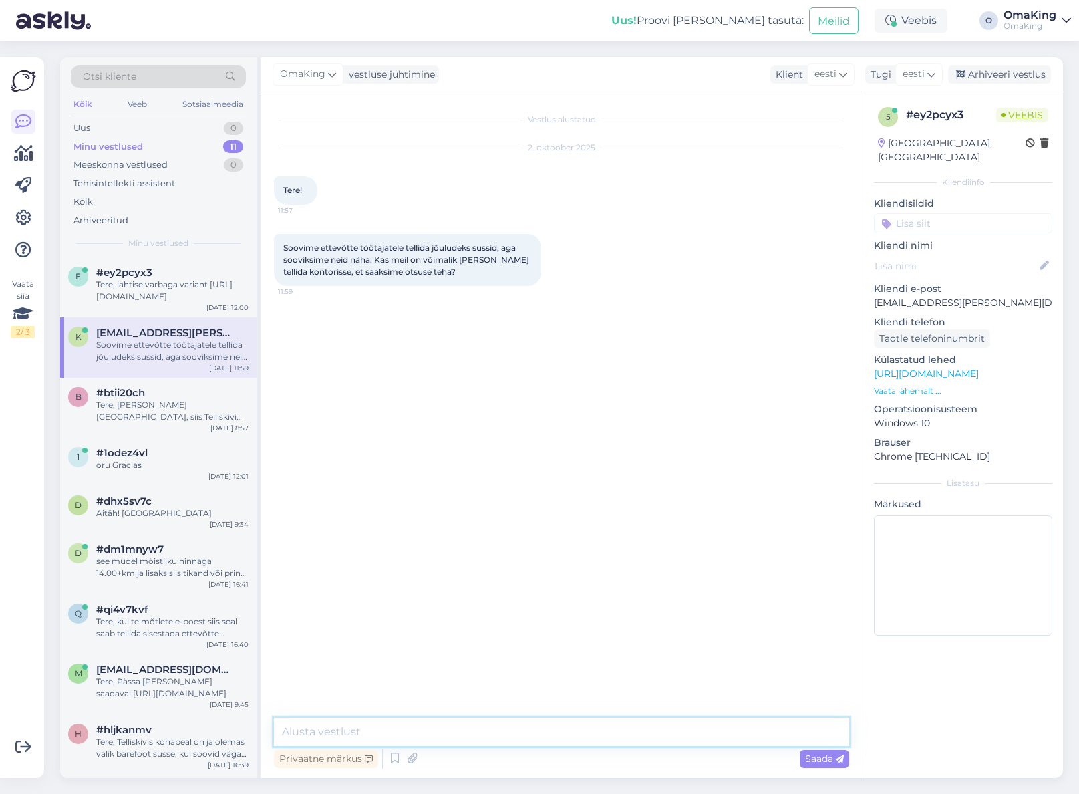
click at [295, 734] on textarea at bounding box center [561, 732] width 575 height 28
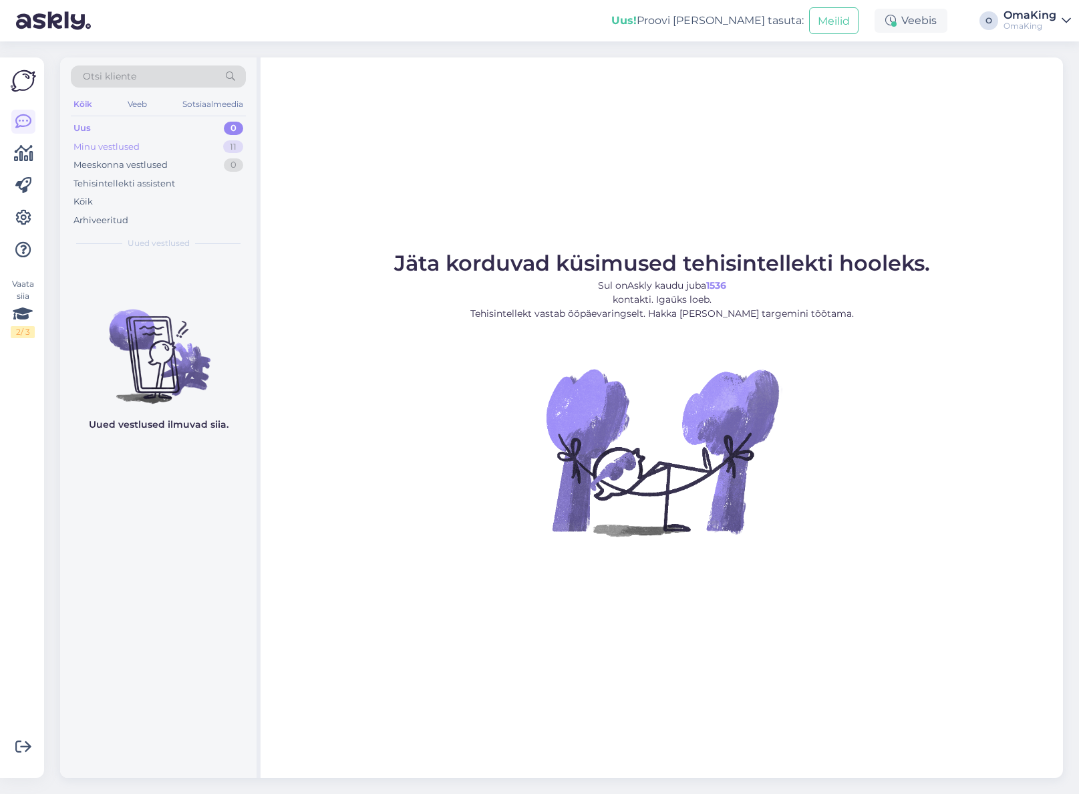
click at [90, 142] on font "Minu vestlused" at bounding box center [107, 146] width 66 height 11
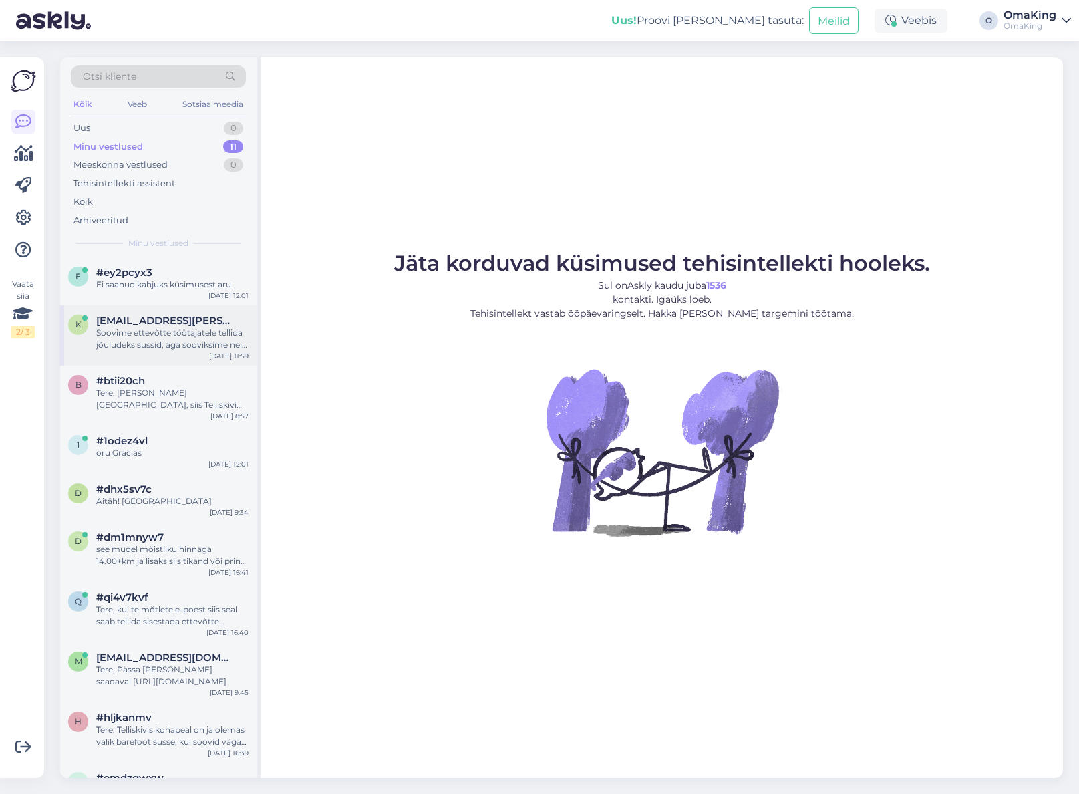
click at [121, 335] on font "Soovime ettevõtte töötajatele tellida jõuludeks sussid, aga sooviksime neid näh…" at bounding box center [172, 357] width 152 height 58
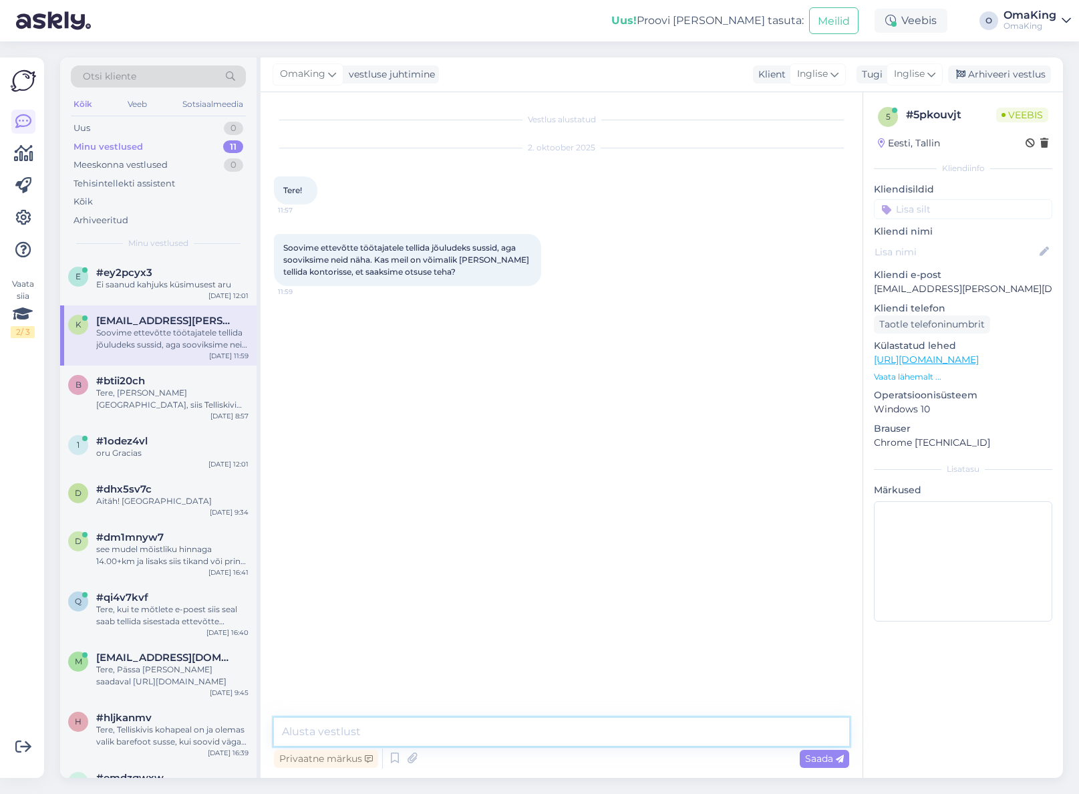
click at [308, 733] on textarea at bounding box center [561, 732] width 575 height 28
type textarea "Tere, mis mudelit soovite, meil o"
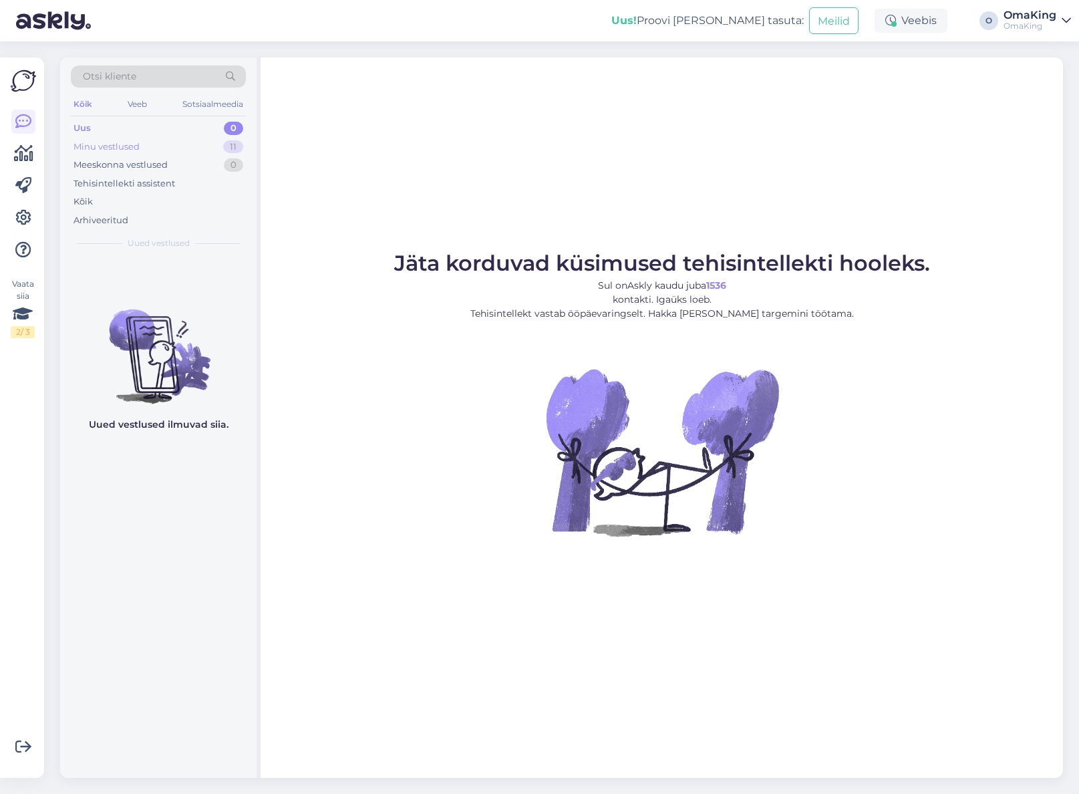
click at [80, 141] on font "Minu vestlused" at bounding box center [107, 146] width 66 height 11
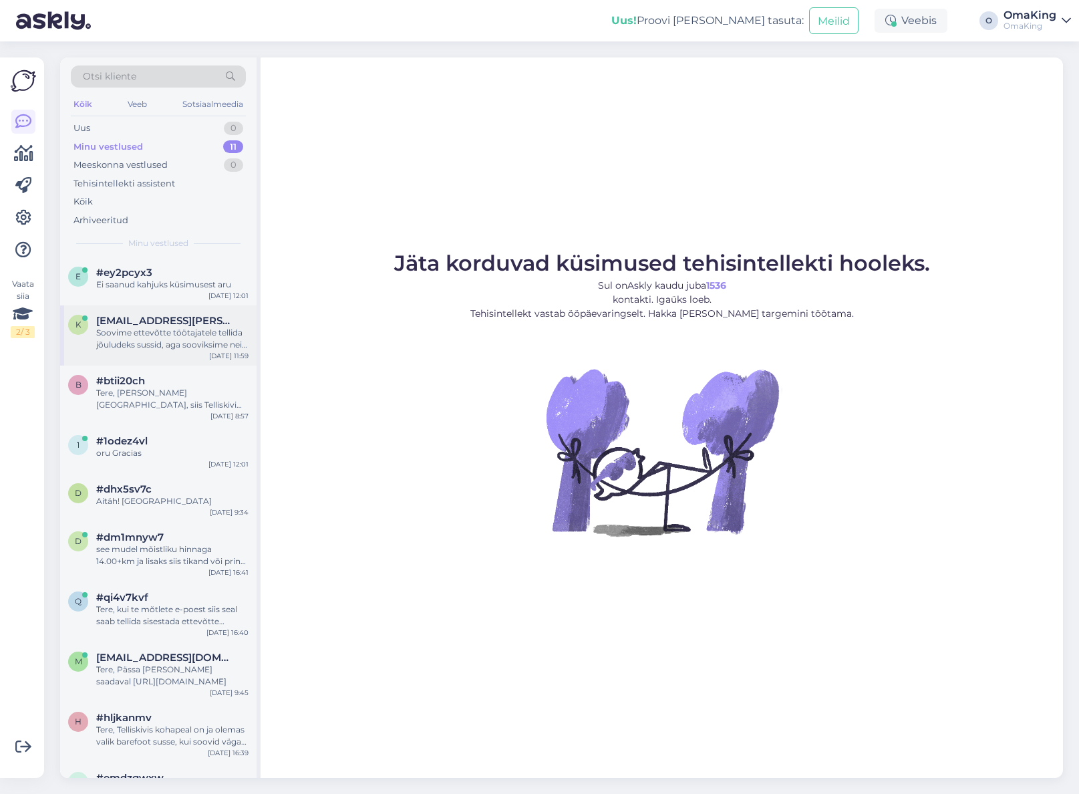
click at [118, 338] on div "Soovime ettevõtte töötajatele tellida jõuludeks sussid, aga sooviksime neid näh…" at bounding box center [172, 339] width 152 height 24
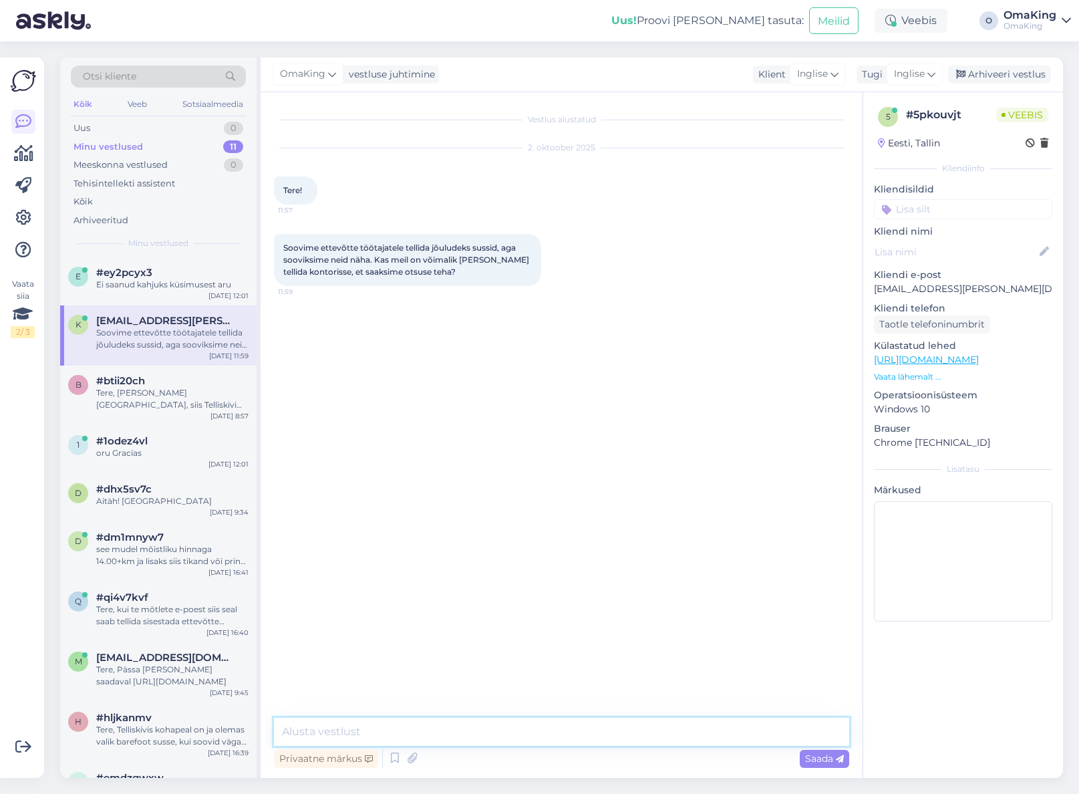
click at [323, 733] on textarea at bounding box center [561, 732] width 575 height 28
click at [361, 731] on textarea "Tere, meie Tellsikivi poes" at bounding box center [561, 732] width 575 height 28
click at [360, 733] on textarea "Tere, meie Tellsikivi poes" at bounding box center [561, 732] width 575 height 28
click at [436, 731] on textarea "Tere, meie Tellisikivi poes" at bounding box center [561, 732] width 575 height 28
type textarea "Tere, meie Tellisikivi poes palju mudeleid olemas"
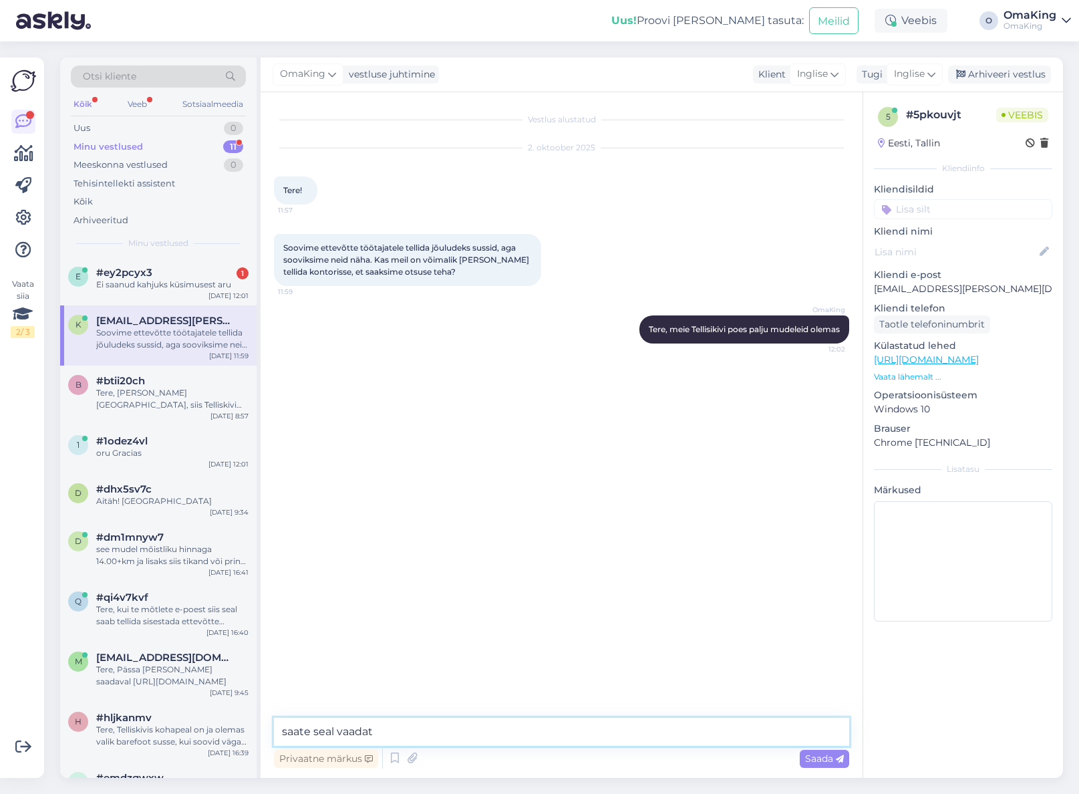
type textarea "saate seal vaadata"
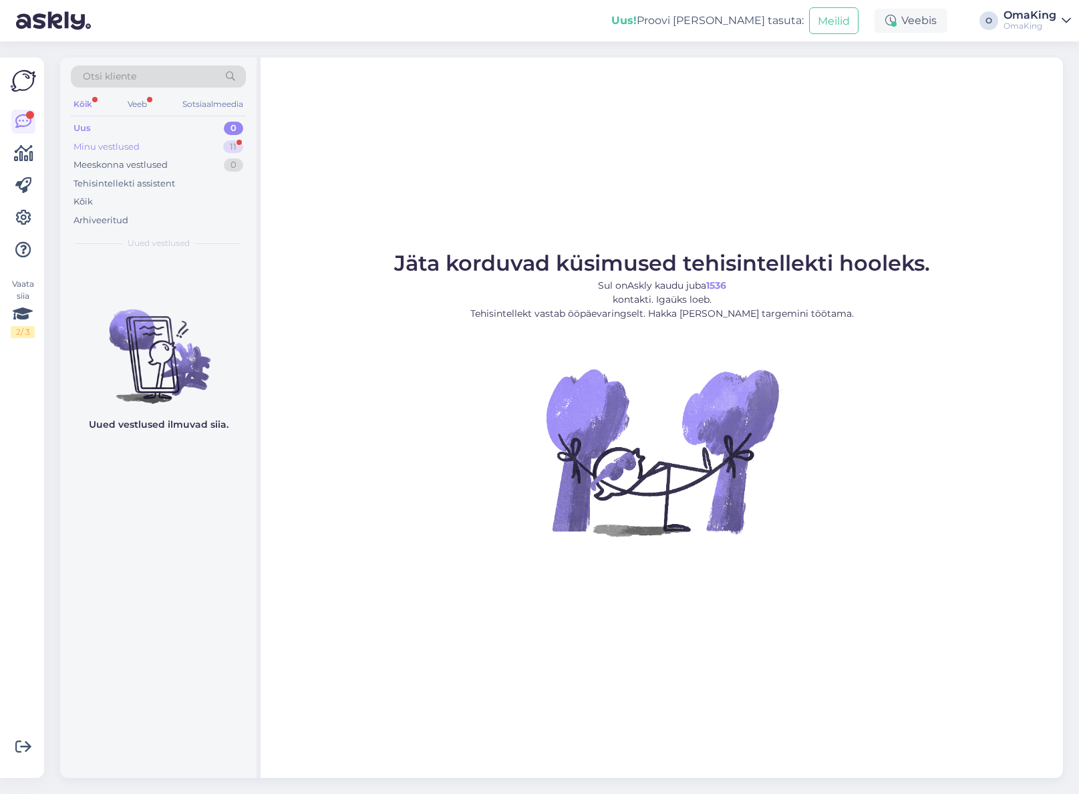
click at [97, 147] on font "Minu vestlused" at bounding box center [107, 146] width 66 height 11
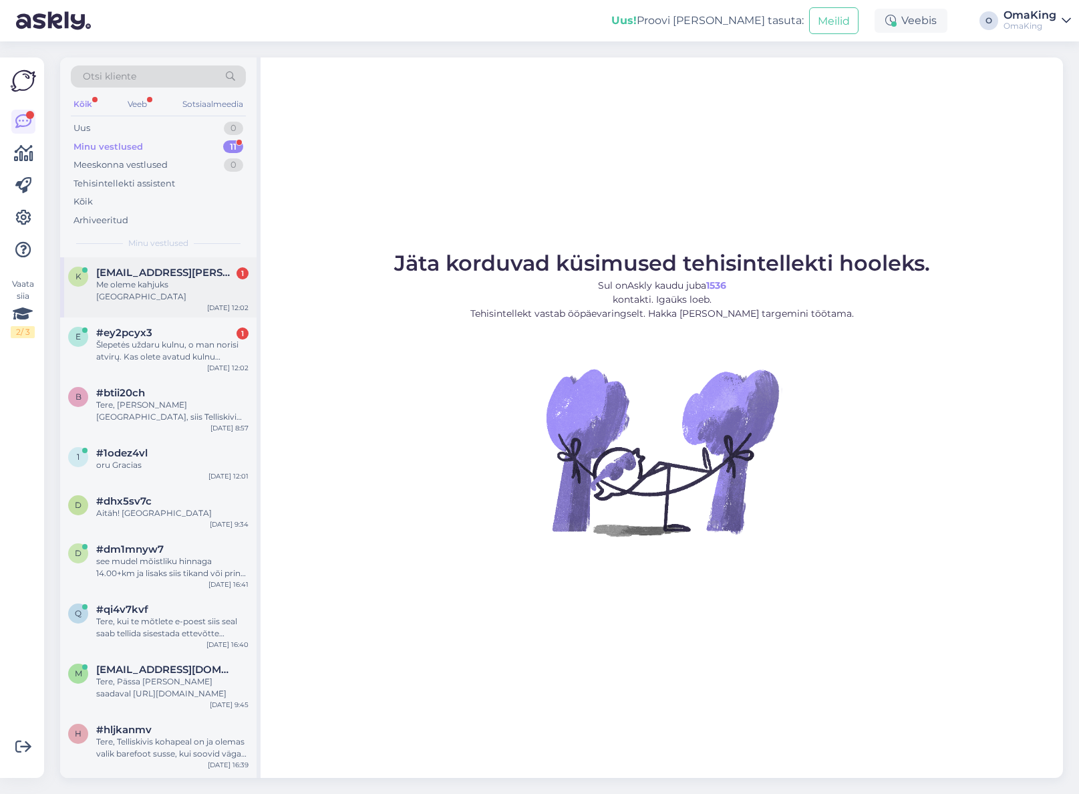
click at [128, 273] on font "[EMAIL_ADDRESS][PERSON_NAME][DOMAIN_NAME]" at bounding box center [231, 272] width 271 height 13
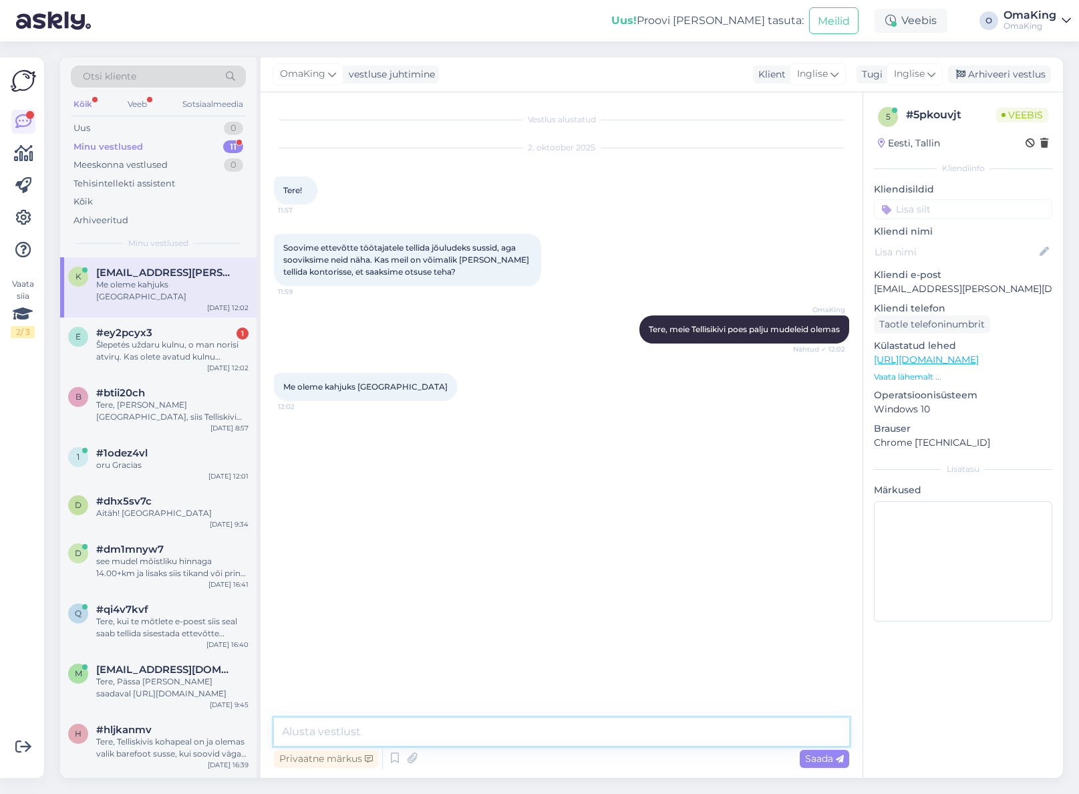
click at [307, 729] on textarea at bounding box center [561, 732] width 575 height 28
type textarea "siis kas on teil mudel mis huvitab"
click at [158, 327] on div "#ey2pcyx3 1" at bounding box center [172, 333] width 152 height 12
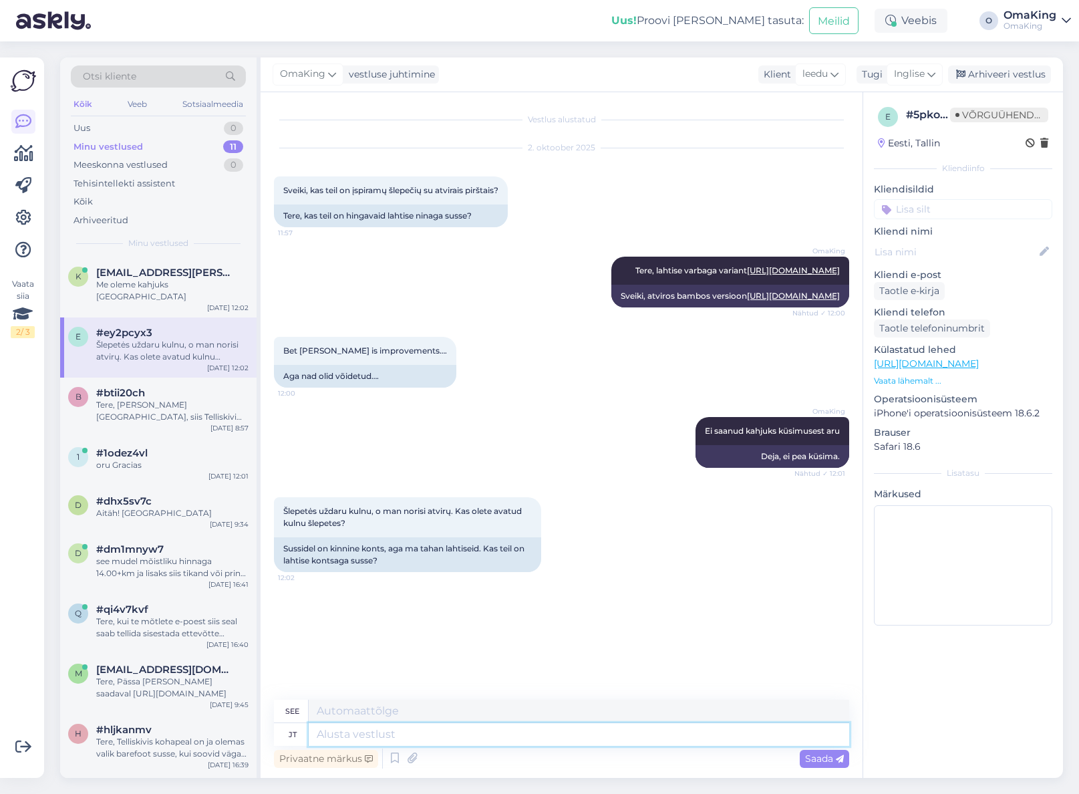
click at [338, 734] on textarea at bounding box center [579, 734] width 541 height 23
type textarea "lahtiseid"
type textarea "laisvas"
type textarea "lahtiseid on p"
type textarea "yra atvirų"
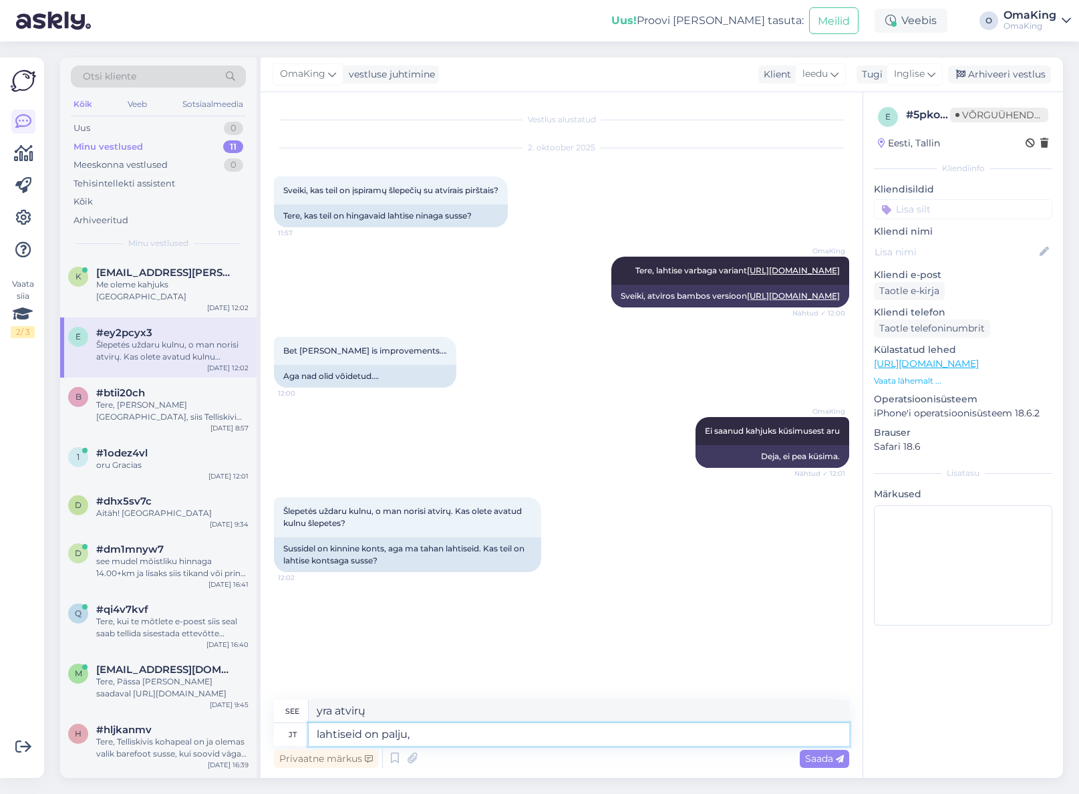
type textarea "lahtiseid on palju, k"
type textarea "yra daug atvirų,"
type textarea "lahtiseid on palju, kuid"
type textarea "yra daug atvirų, bet"
type textarea "lahtiseid on palju, kuid kõigi"
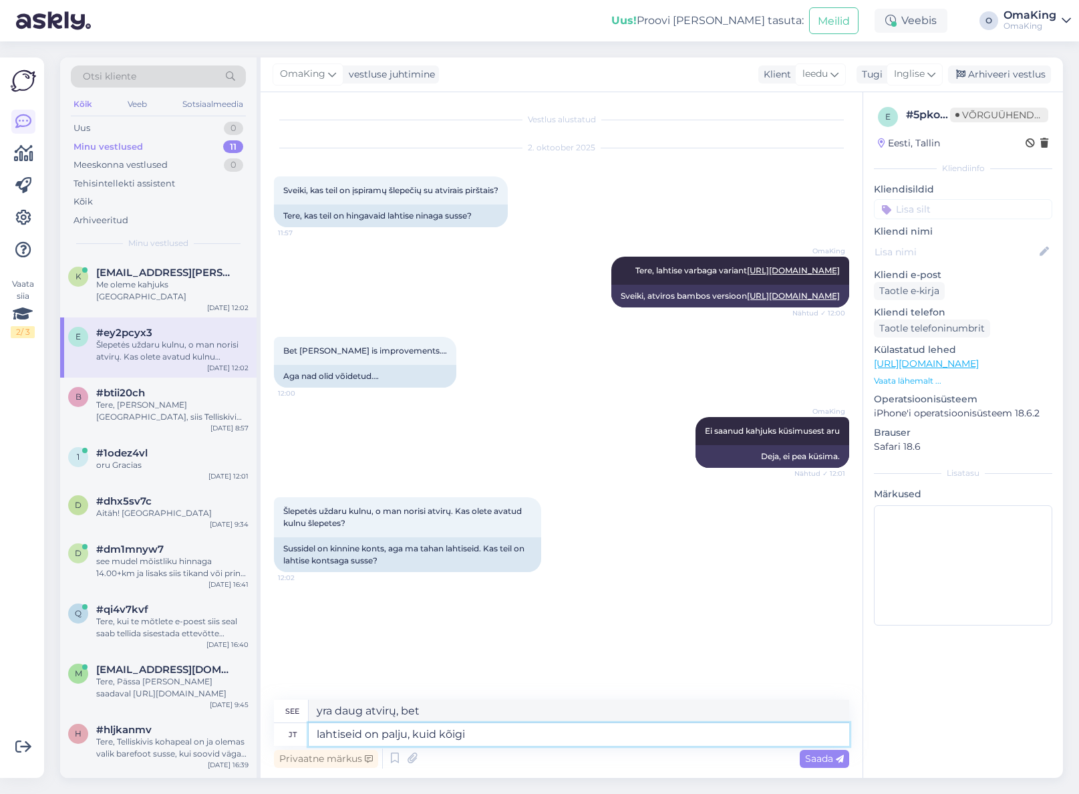
type textarea "Yra daug atvirų, bet visi"
type textarea "lahtiseid on palju, kuid kõigil"
type textarea "yra daug atvirų, bet visi"
type textarea "lahtiseid on palju, kuid kõigil on"
type textarea "yra daug atvirų, bet kiekvienas turi"
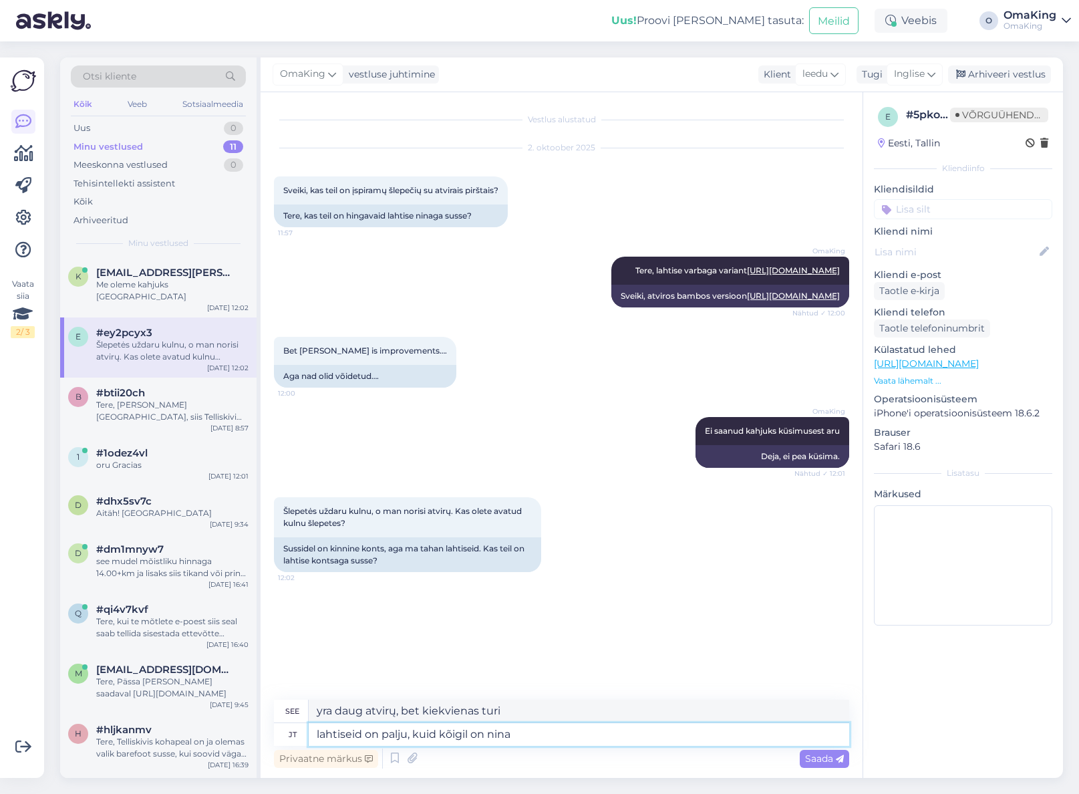
type textarea "lahtiseid on palju, kuid kõigil on nina"
type textarea "Yra daug atvirų, bet visi jie turi nosis."
type textarea "lahtiseid on palju, kuid kõigil on nina kinnine"
type textarea "Atvirų daug, bet visiems užsikimšusi nosis."
type textarea "lahtiseid on palju, kuid kõigil on nina kinnine"
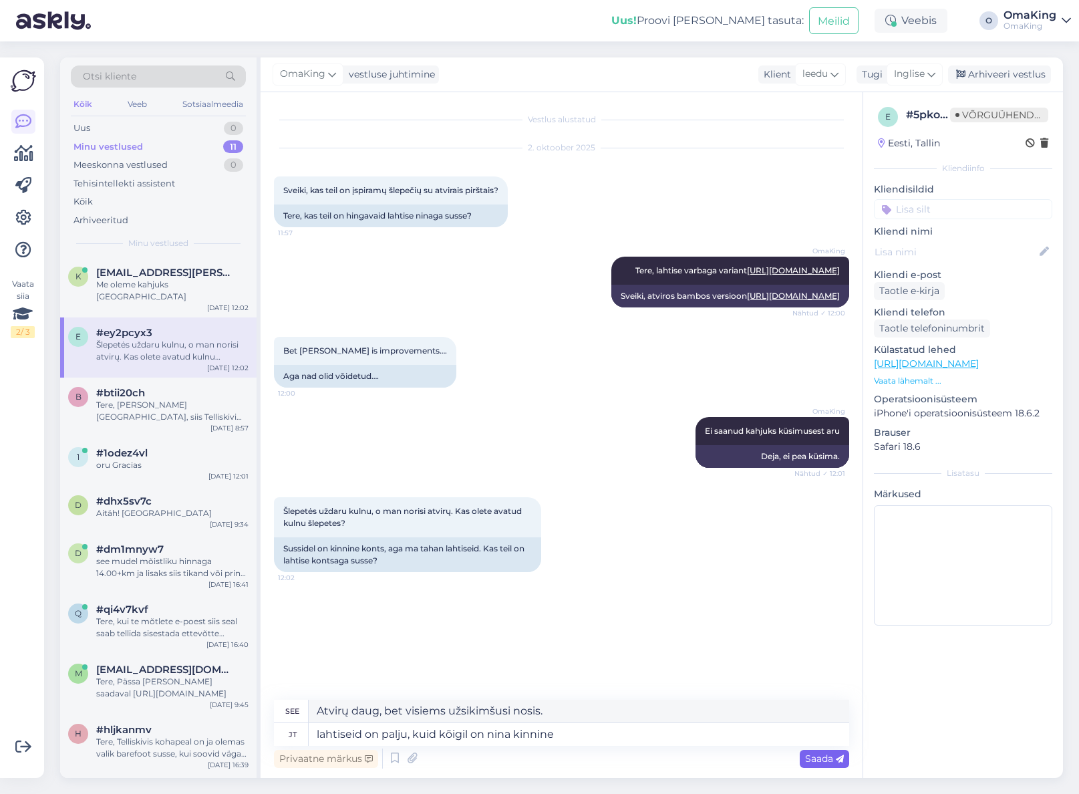
click at [828, 757] on font "Saada" at bounding box center [819, 759] width 28 height 12
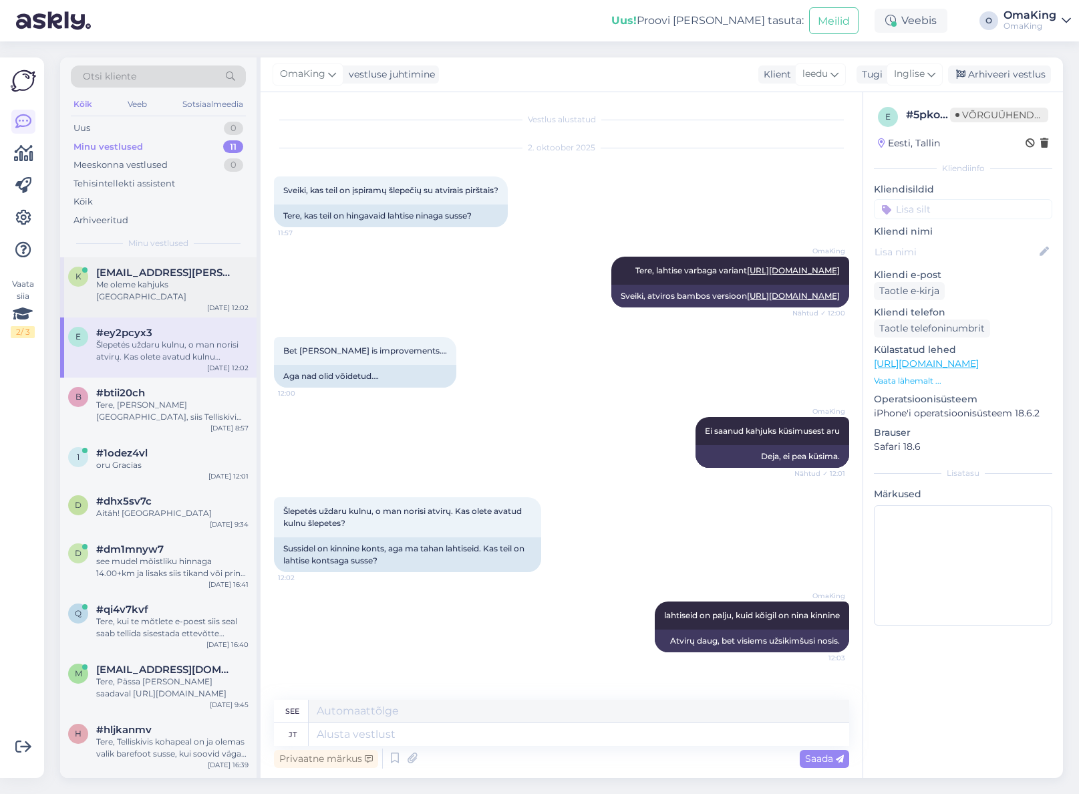
click at [138, 282] on font "Me oleme kahjuks [GEOGRAPHIC_DATA]" at bounding box center [141, 290] width 90 height 22
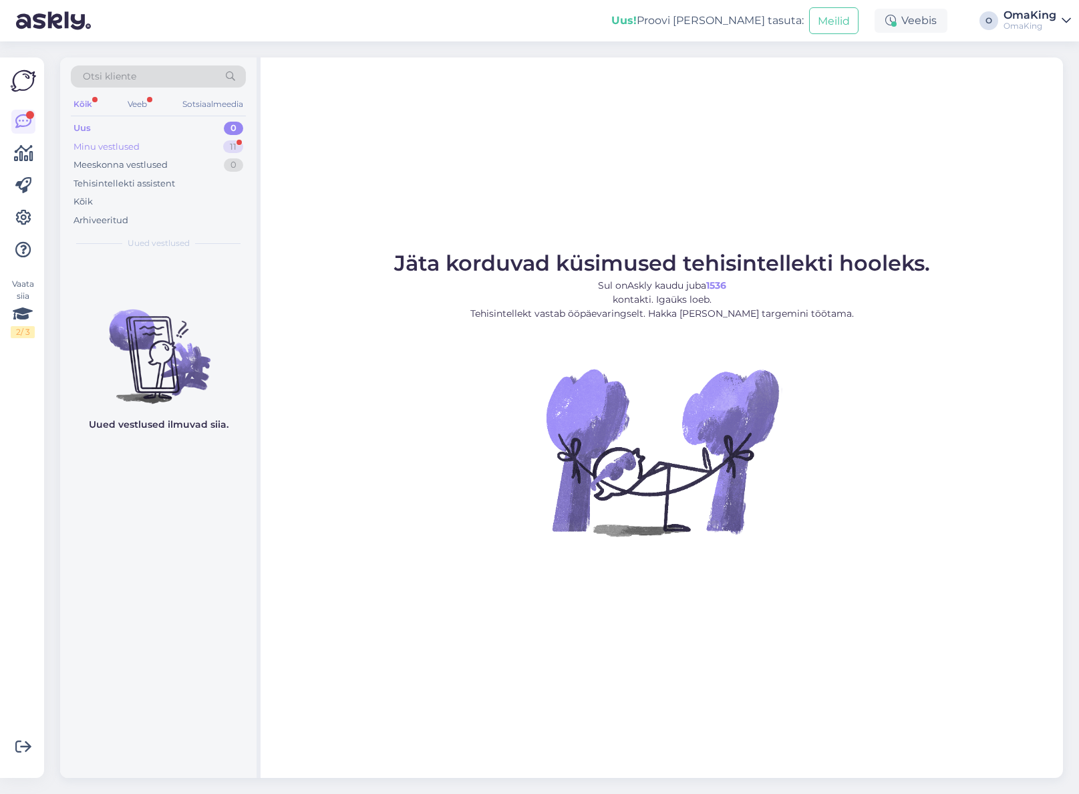
click at [115, 143] on font "Minu vestlused" at bounding box center [107, 146] width 66 height 11
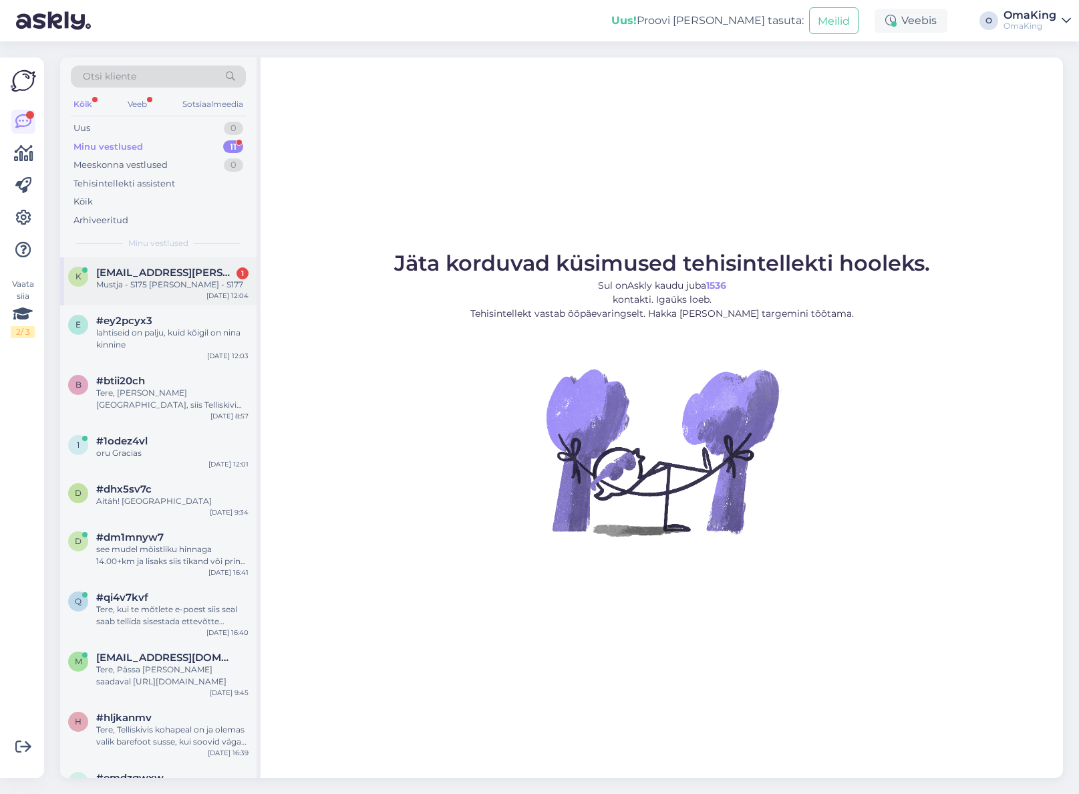
click at [134, 284] on font "Mustja - S175 [PERSON_NAME] - S177" at bounding box center [169, 284] width 147 height 10
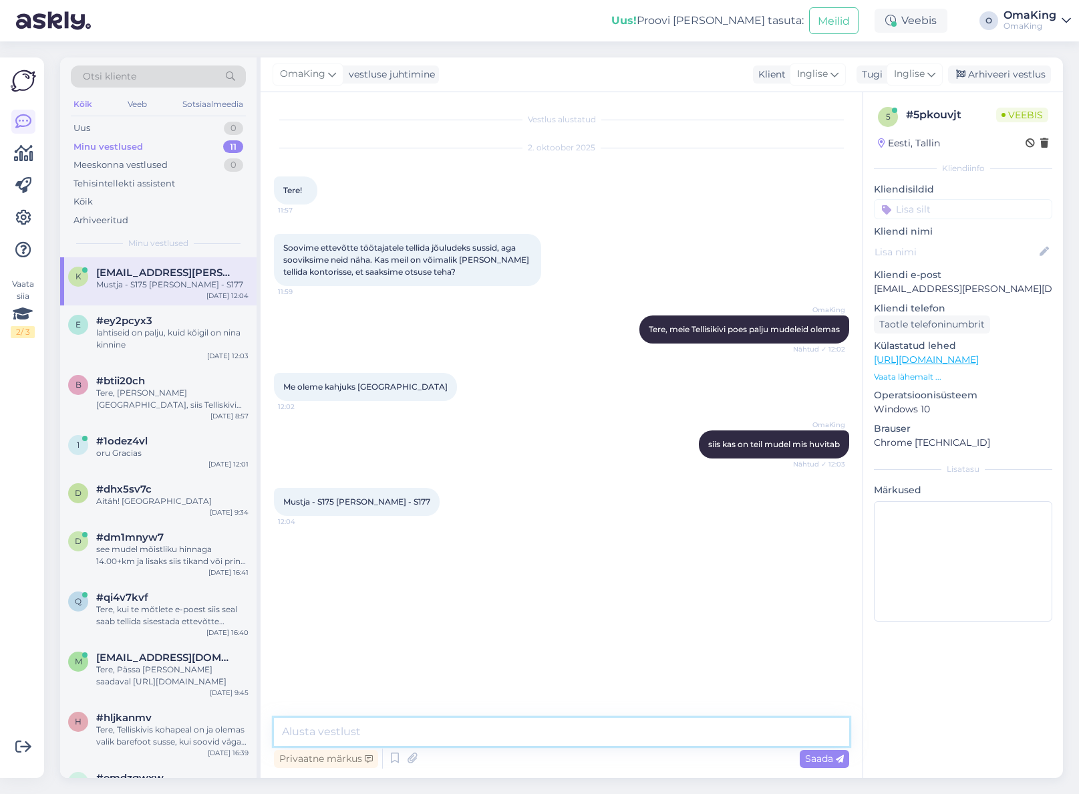
click at [330, 733] on textarea at bounding box center [561, 732] width 575 height 28
type textarea "Pelsi mis värv"
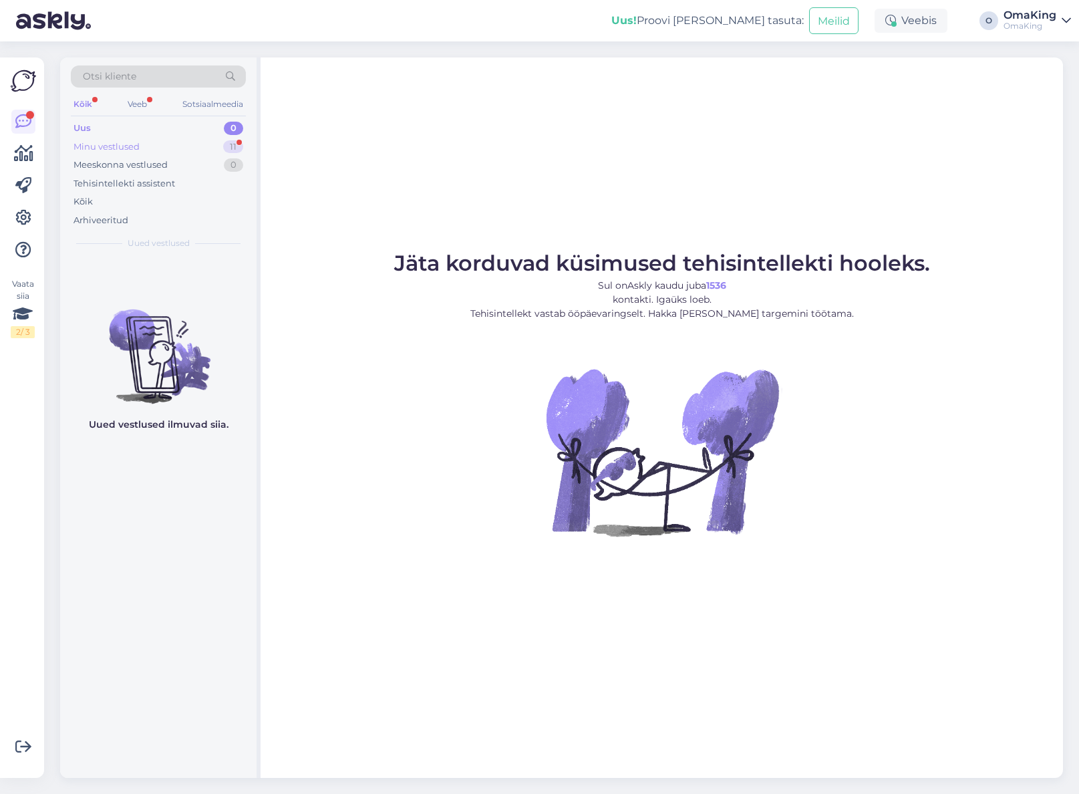
click at [122, 151] on font "Minu vestlused" at bounding box center [107, 146] width 66 height 11
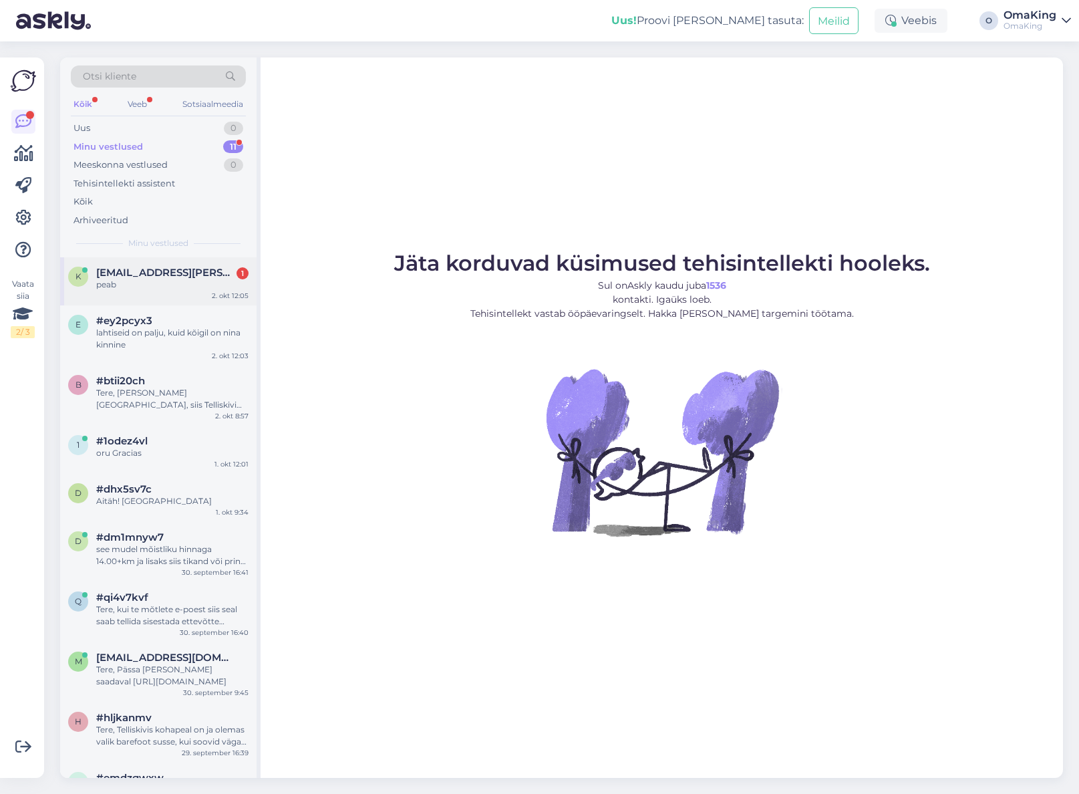
click at [140, 282] on div "peab" at bounding box center [172, 285] width 152 height 12
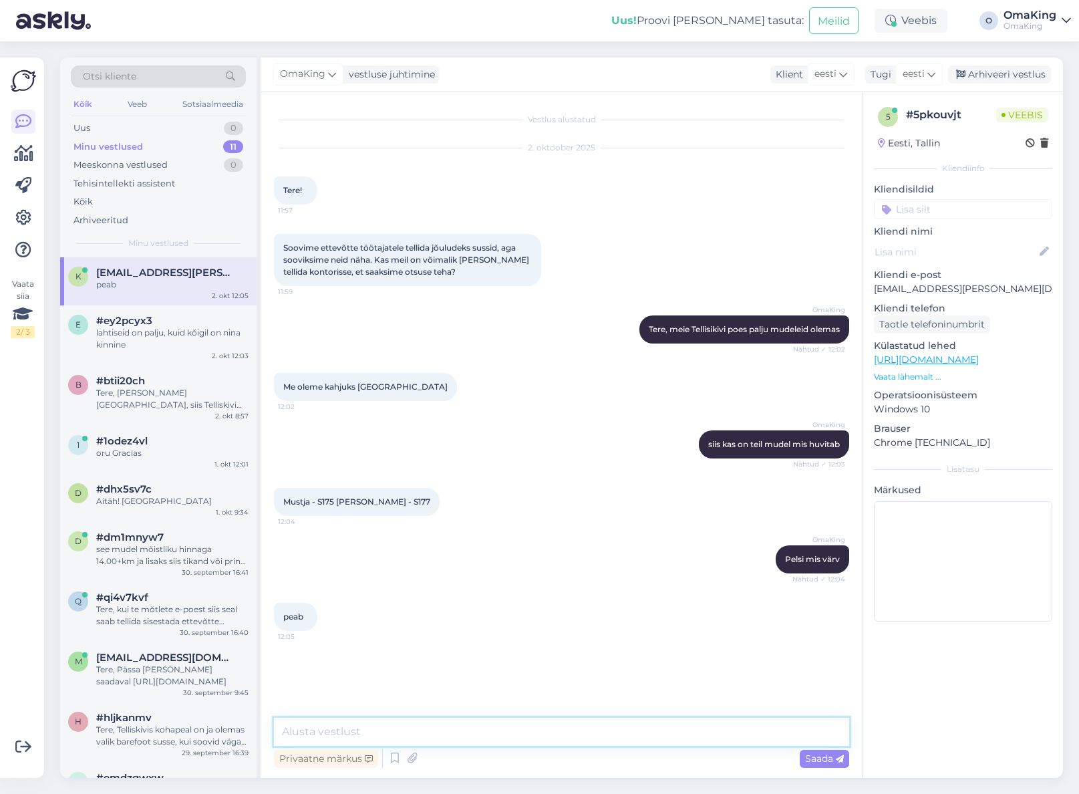
click at [315, 729] on textarea at bounding box center [561, 732] width 575 height 28
type textarea "pruun? või?"
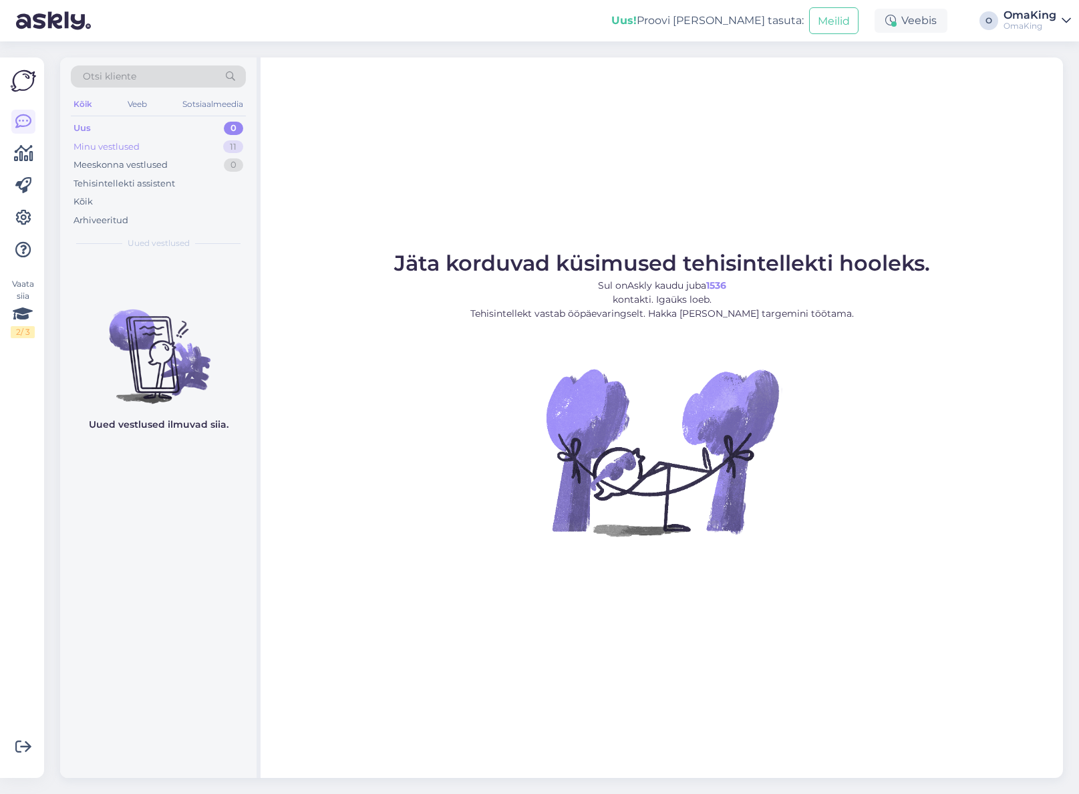
click at [110, 143] on font "Minu vestlused" at bounding box center [107, 146] width 66 height 11
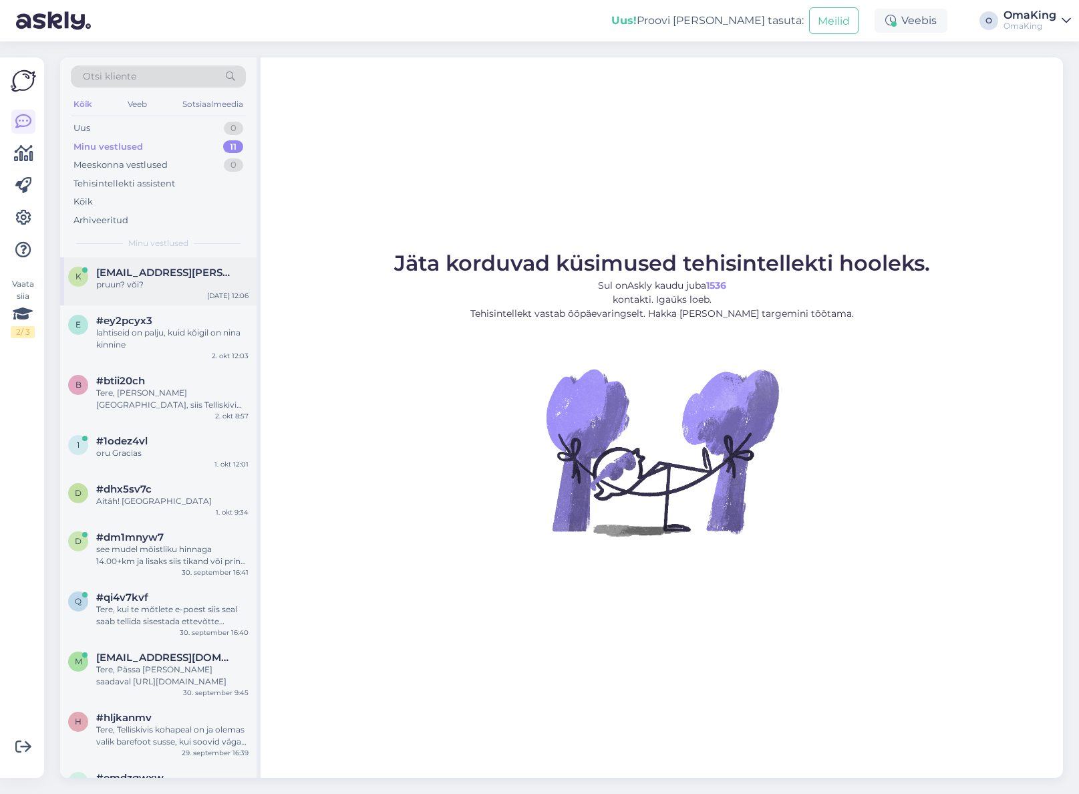
click at [126, 277] on font "[EMAIL_ADDRESS][PERSON_NAME][DOMAIN_NAME]" at bounding box center [231, 272] width 271 height 13
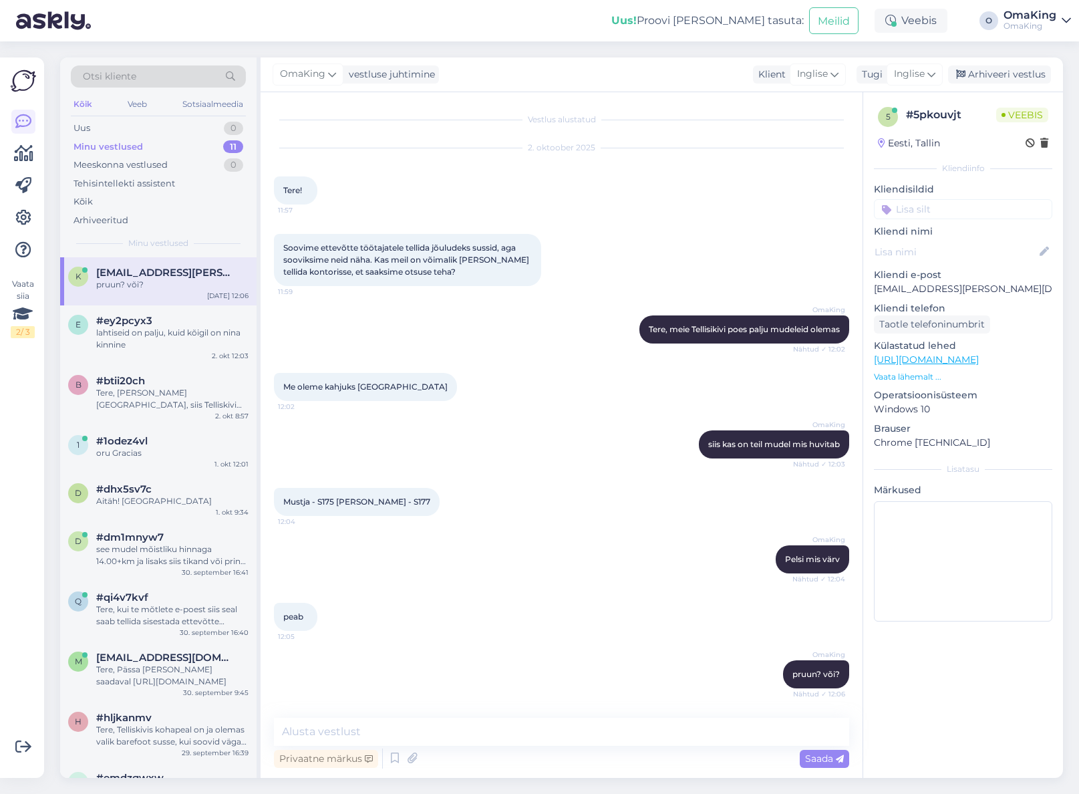
scroll to position [55, 0]
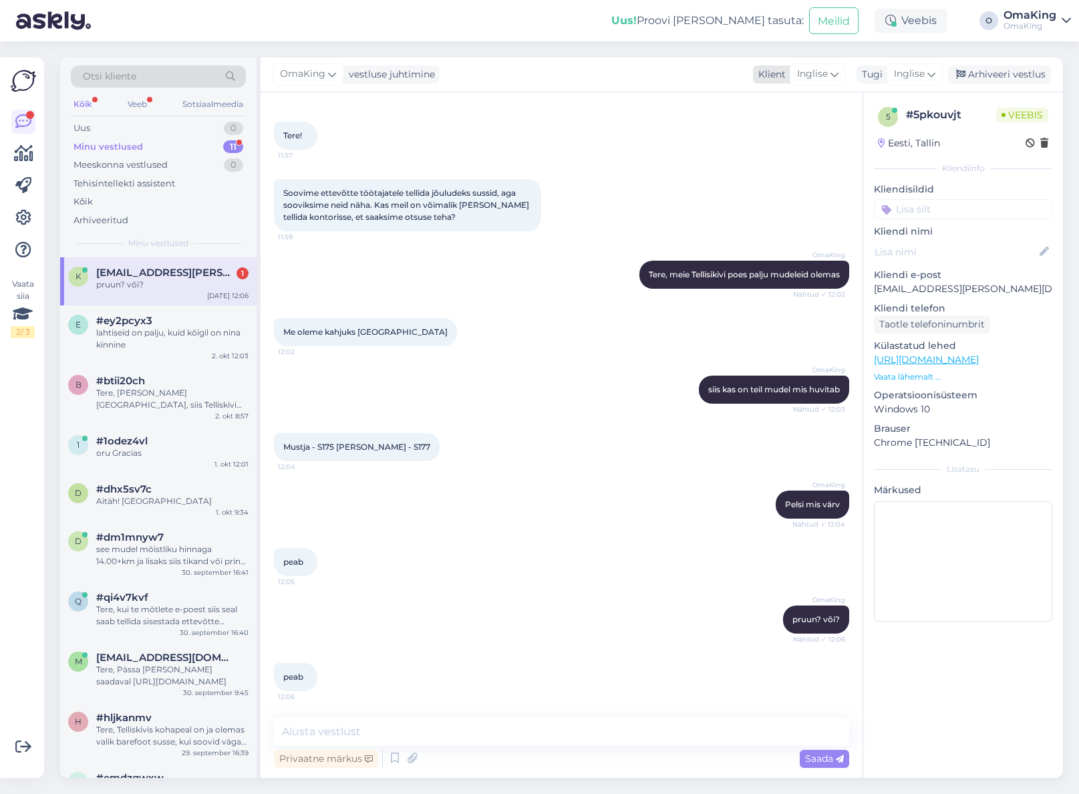
click at [835, 76] on icon at bounding box center [835, 74] width 8 height 15
click at [543, 92] on div "Vestlus alustatud [DATE] Tere! 11:57 Soovime ettevõtte töötajatele tellida jõul…" at bounding box center [562, 435] width 602 height 686
click at [147, 284] on div "pruun? või?" at bounding box center [172, 285] width 152 height 12
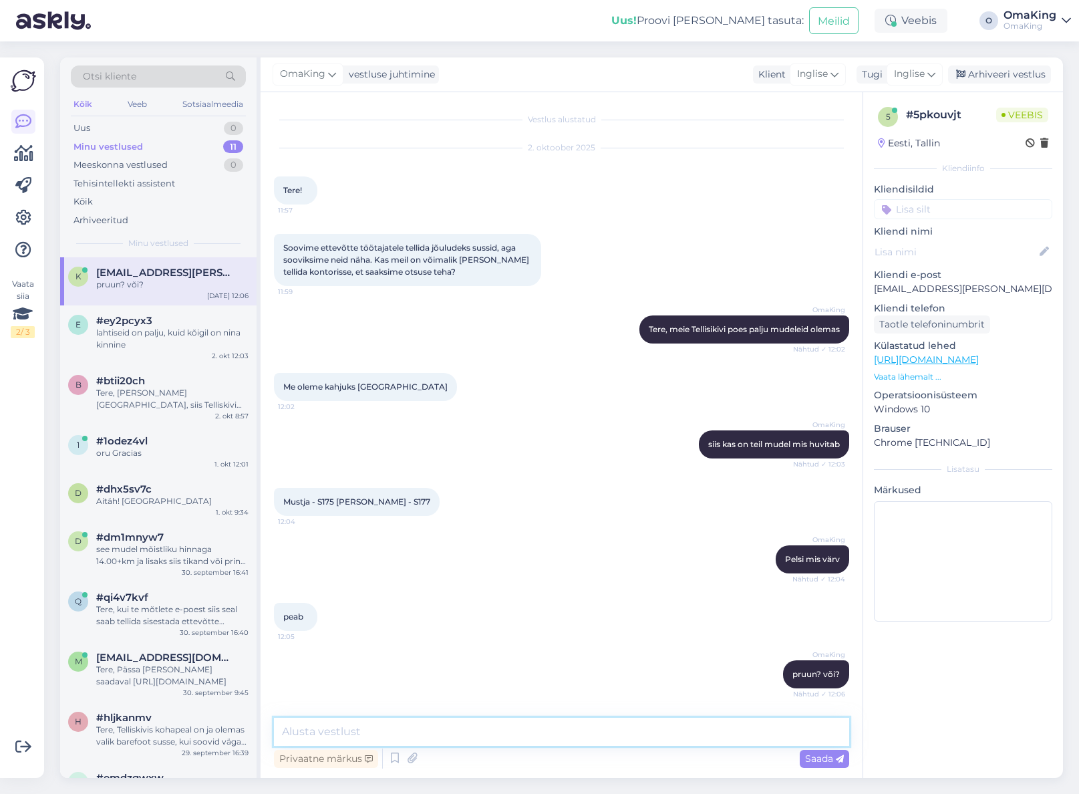
click at [311, 728] on textarea at bounding box center [561, 732] width 575 height 28
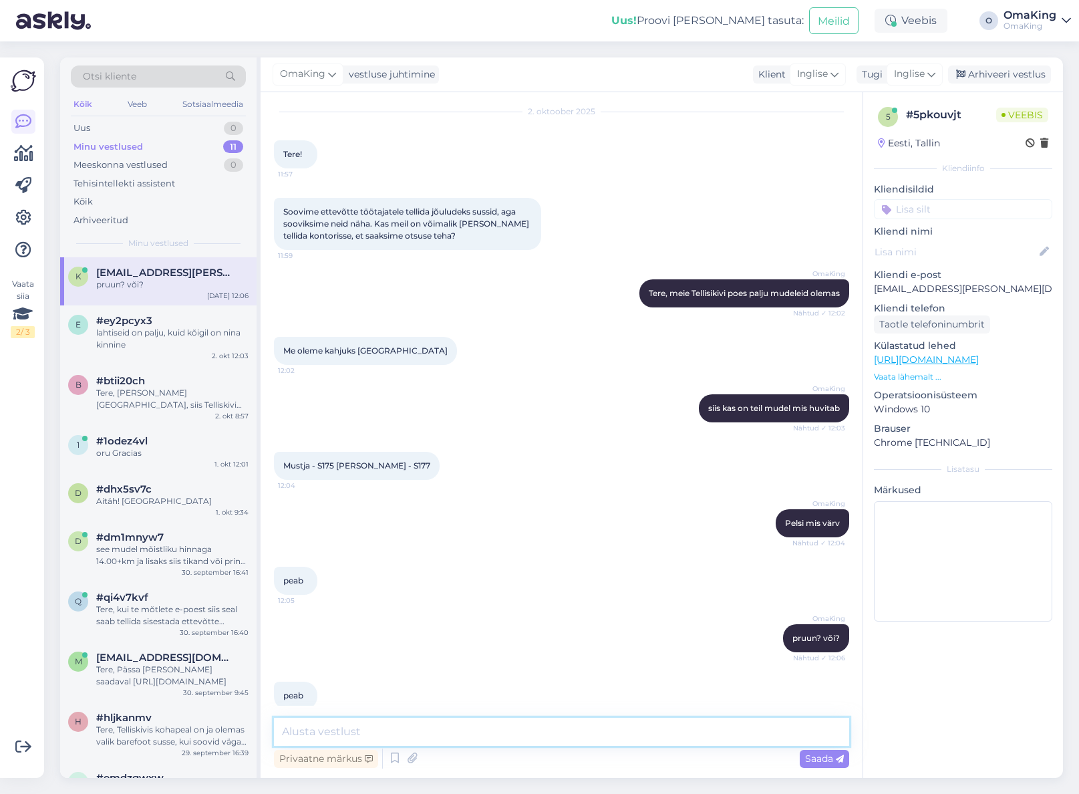
scroll to position [55, 0]
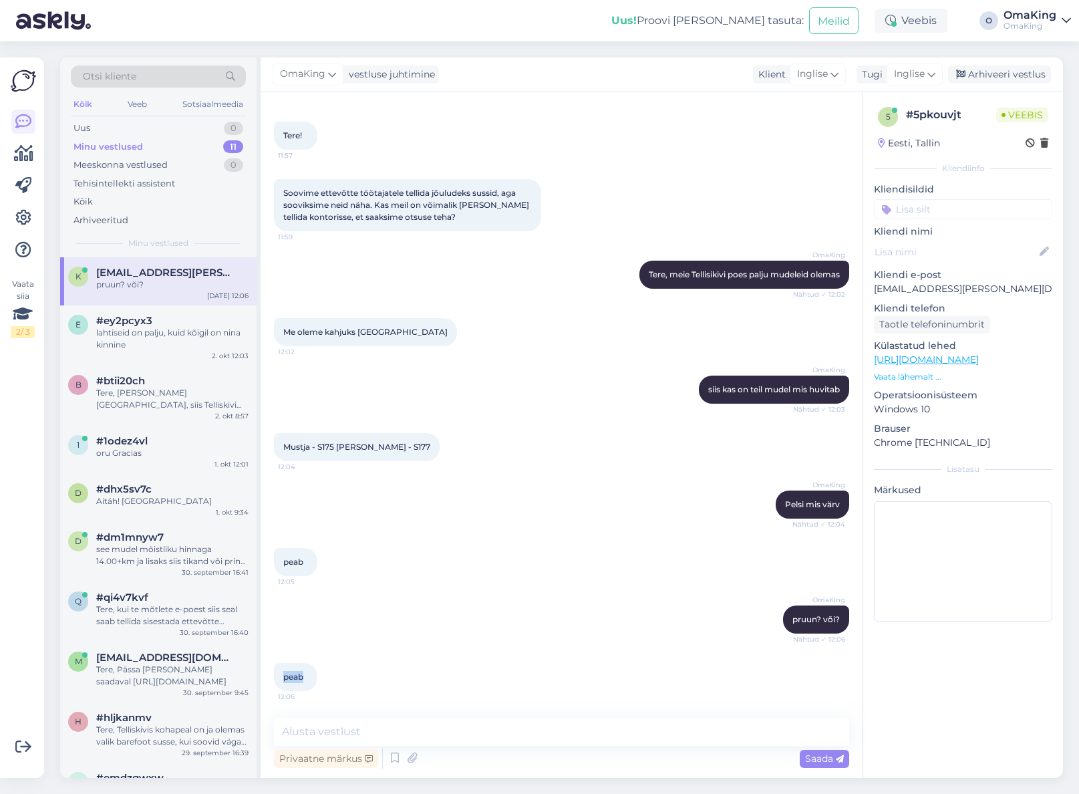
drag, startPoint x: 305, startPoint y: 677, endPoint x: 272, endPoint y: 675, distance: 33.5
click at [272, 675] on div "Vestlus alustatud [DATE] Tere! 11:57 Soovime ettevõtte töötajatele tellida jõul…" at bounding box center [562, 435] width 602 height 686
copy font "peab"
click at [432, 732] on textarea at bounding box center [561, 732] width 575 height 28
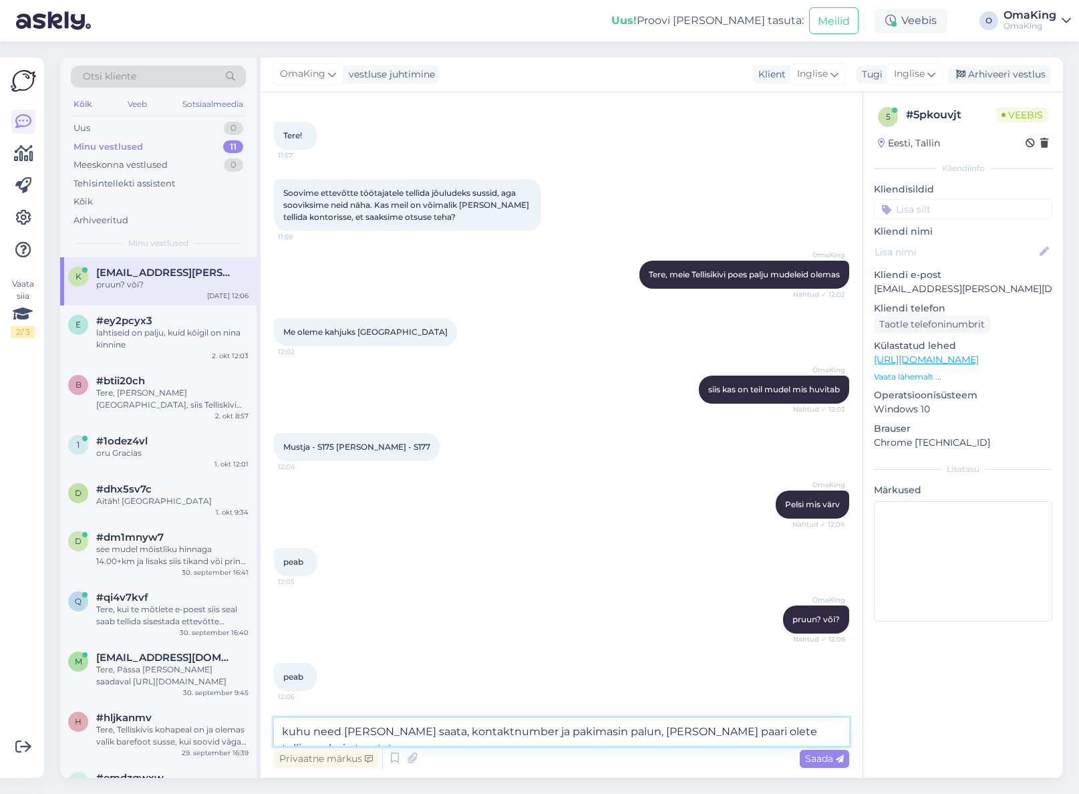
type textarea "kuhu need [PERSON_NAME] saata, kontaktnumber ja pakimasin palun, [PERSON_NAME] …"
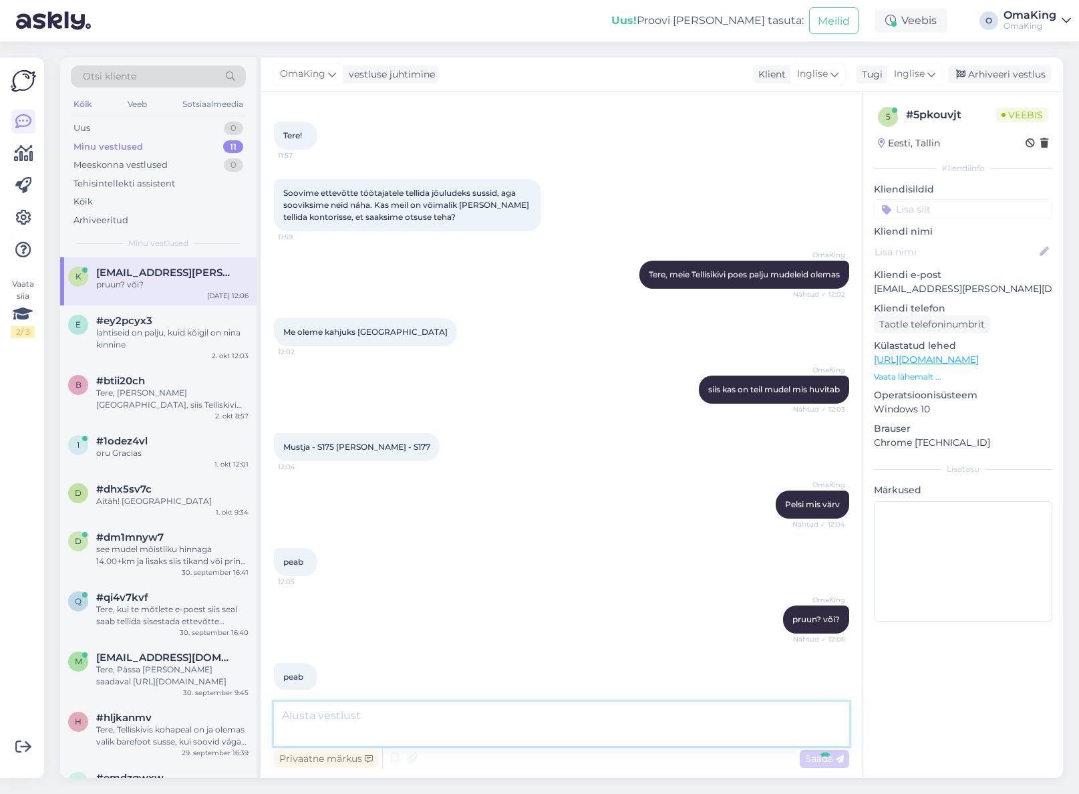
scroll to position [124, 0]
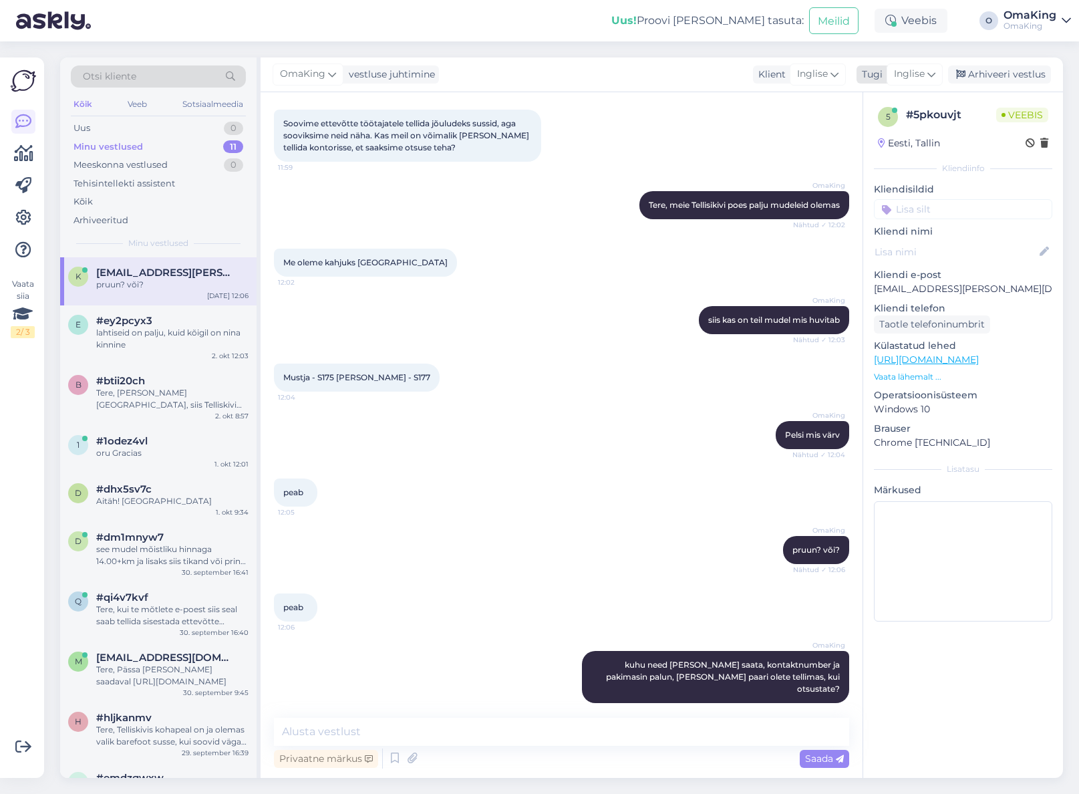
click at [935, 71] on icon at bounding box center [932, 74] width 8 height 15
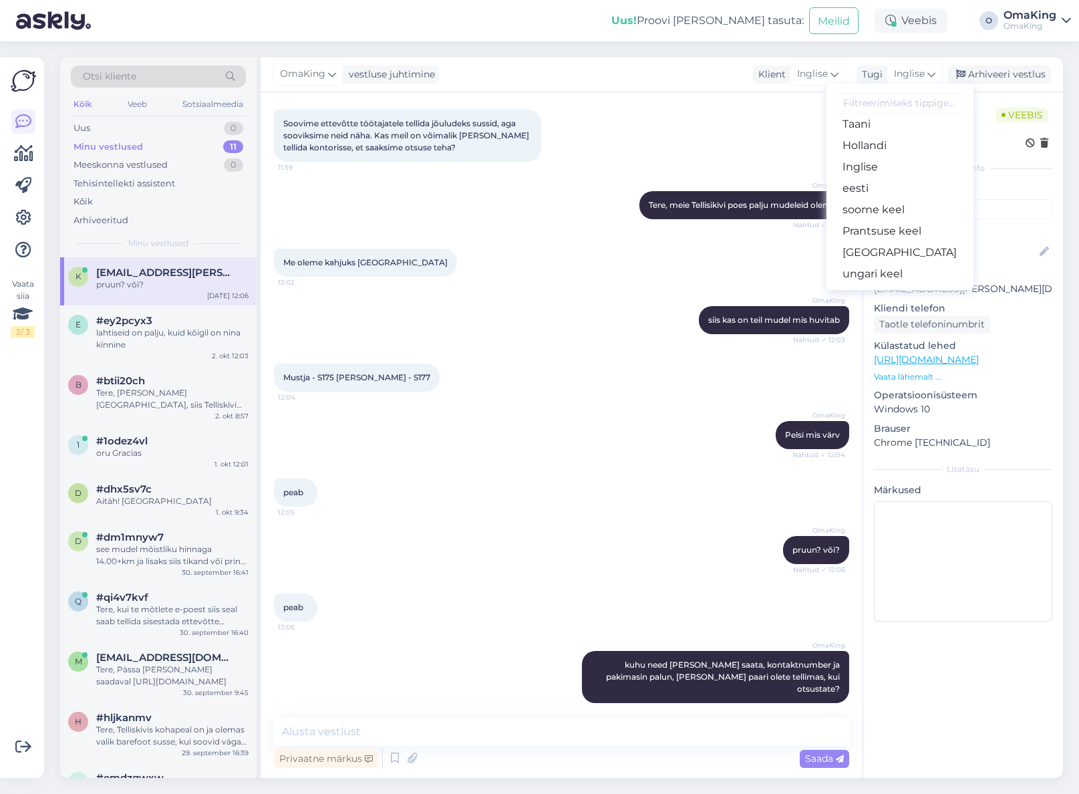
scroll to position [134, 0]
click at [864, 165] on font "eesti" at bounding box center [856, 170] width 26 height 13
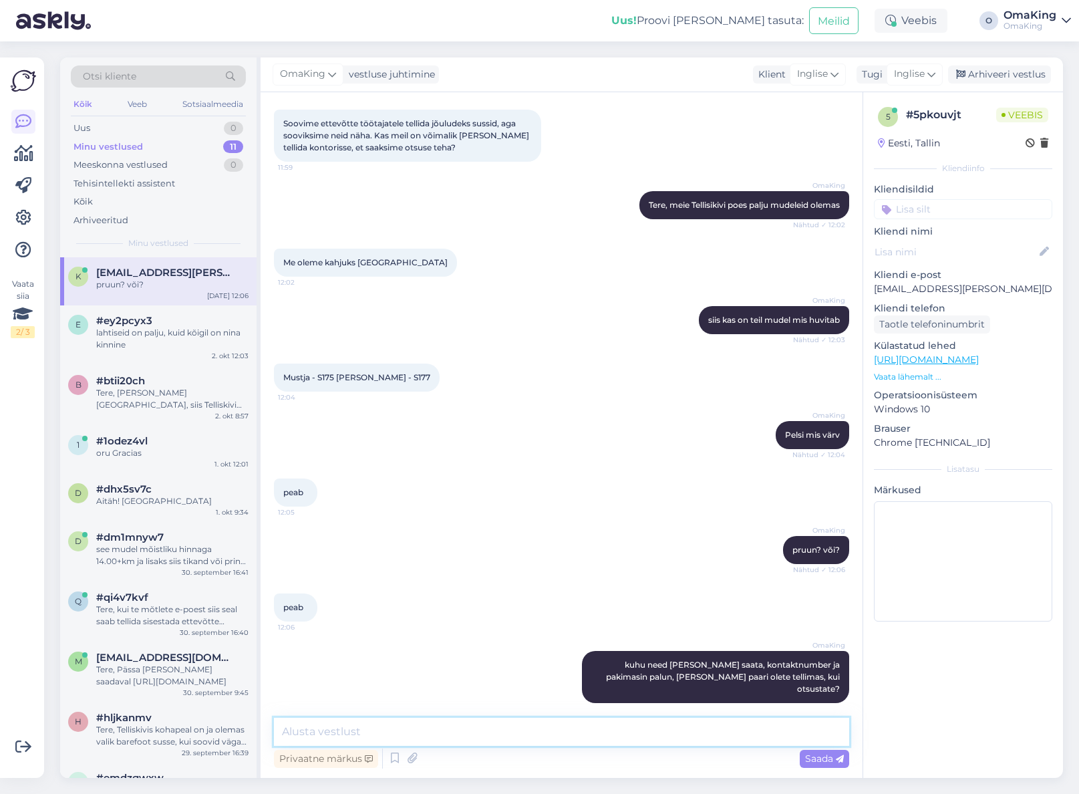
click at [336, 729] on textarea at bounding box center [561, 732] width 575 height 28
click at [1066, 18] on icon at bounding box center [1066, 20] width 9 height 11
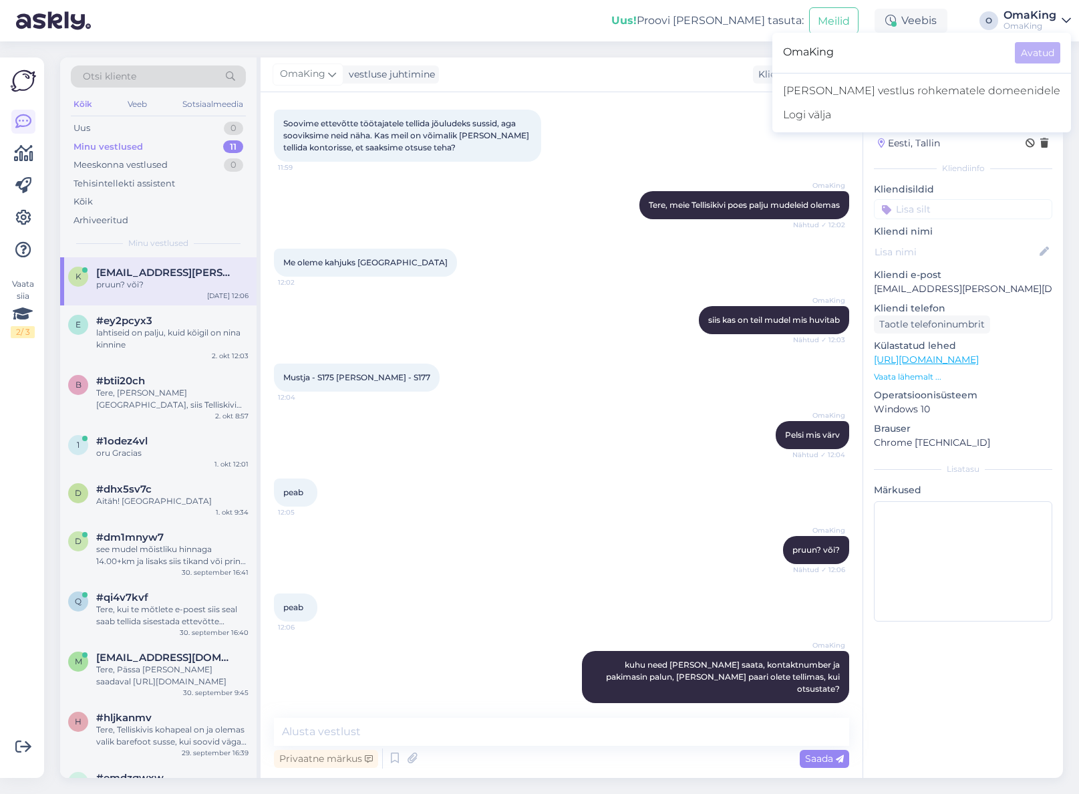
click at [574, 35] on div "Uus! Proovi [PERSON_NAME] tasuta: [PERSON_NAME] O OmaKing OmaKing OmaKing Avatu…" at bounding box center [539, 20] width 1079 height 41
